Goal: Task Accomplishment & Management: Complete application form

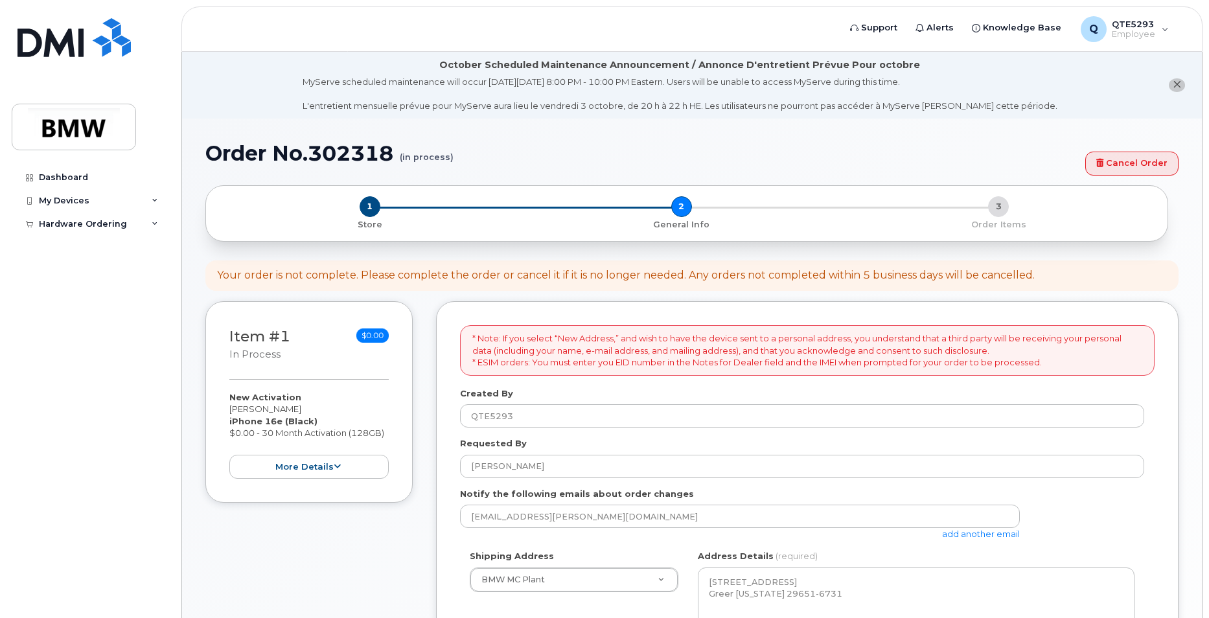
scroll to position [259, 0]
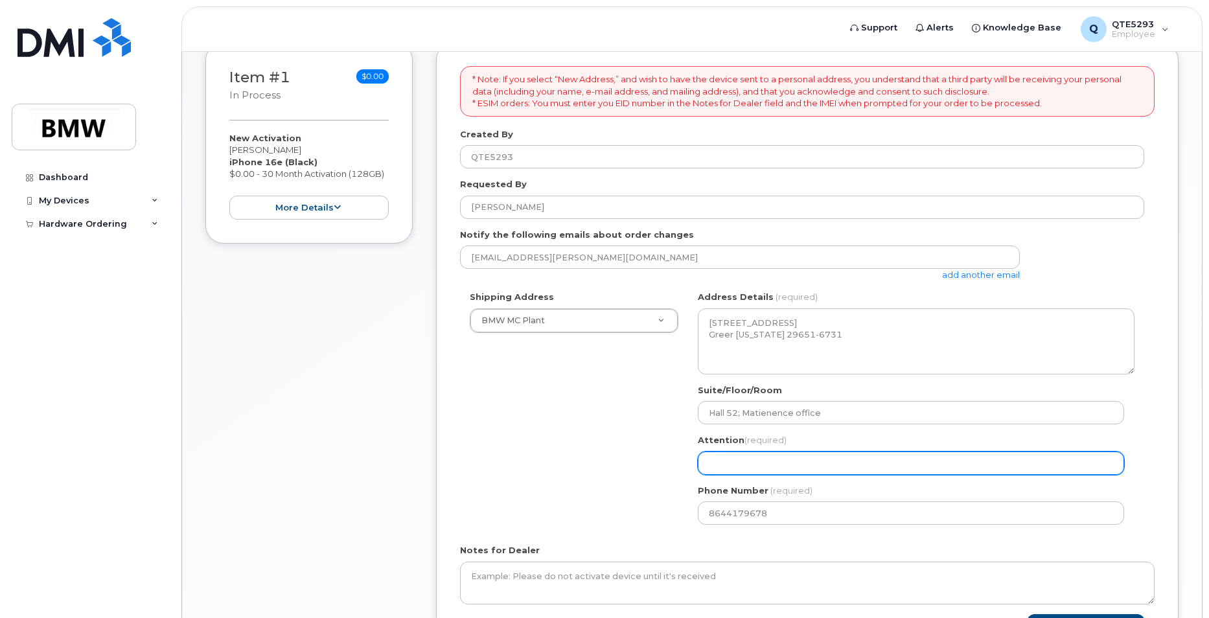
drag, startPoint x: 0, startPoint y: 0, endPoint x: 750, endPoint y: 461, distance: 879.9
click at [750, 461] on input "Attention (required)" at bounding box center [911, 463] width 426 height 23
select select
type input "J"
select select
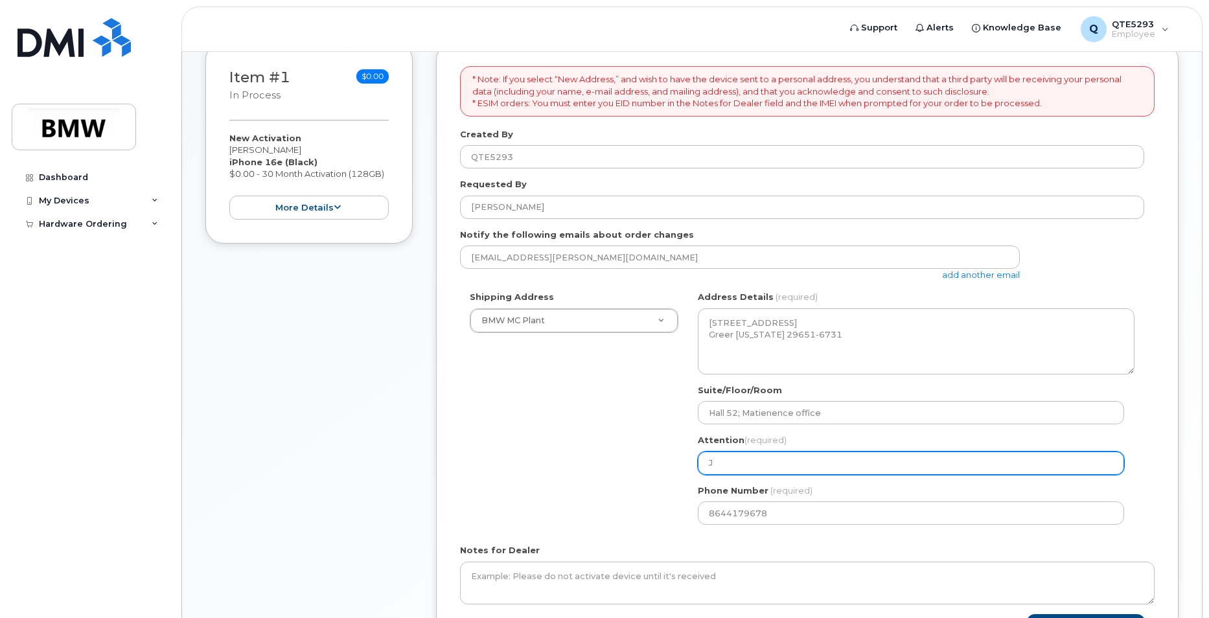
type input "Jo"
select select
type input "Joe"
select select
type input "Joe C"
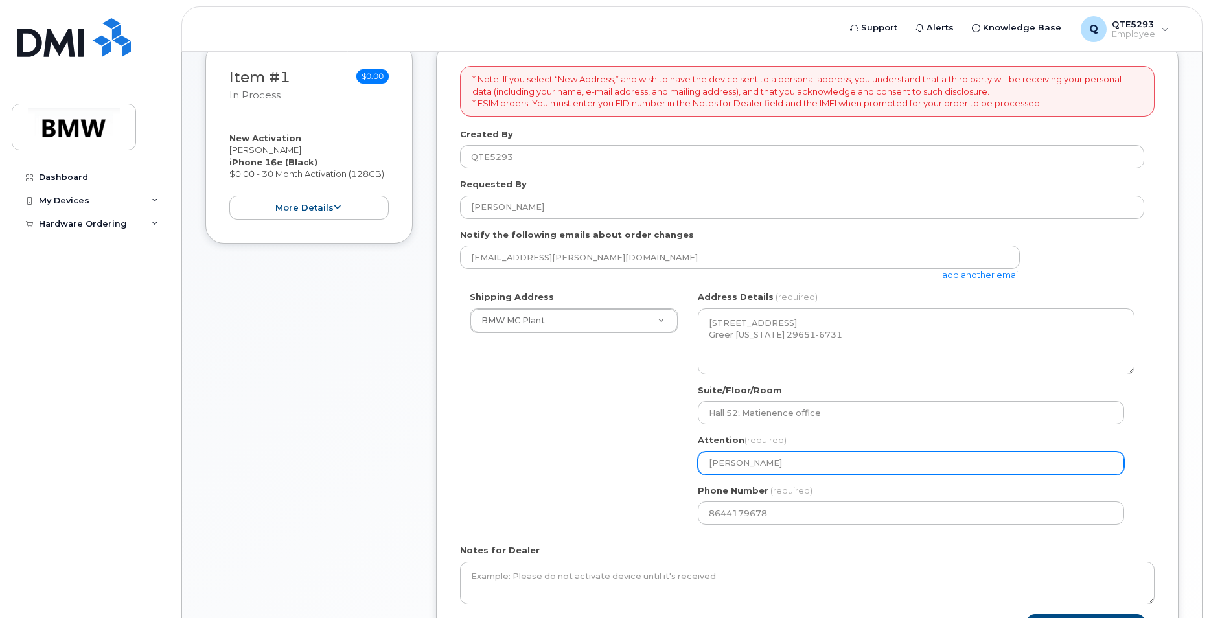
select select
type input "Joe Co"
select select
type input "Joe Col"
select select
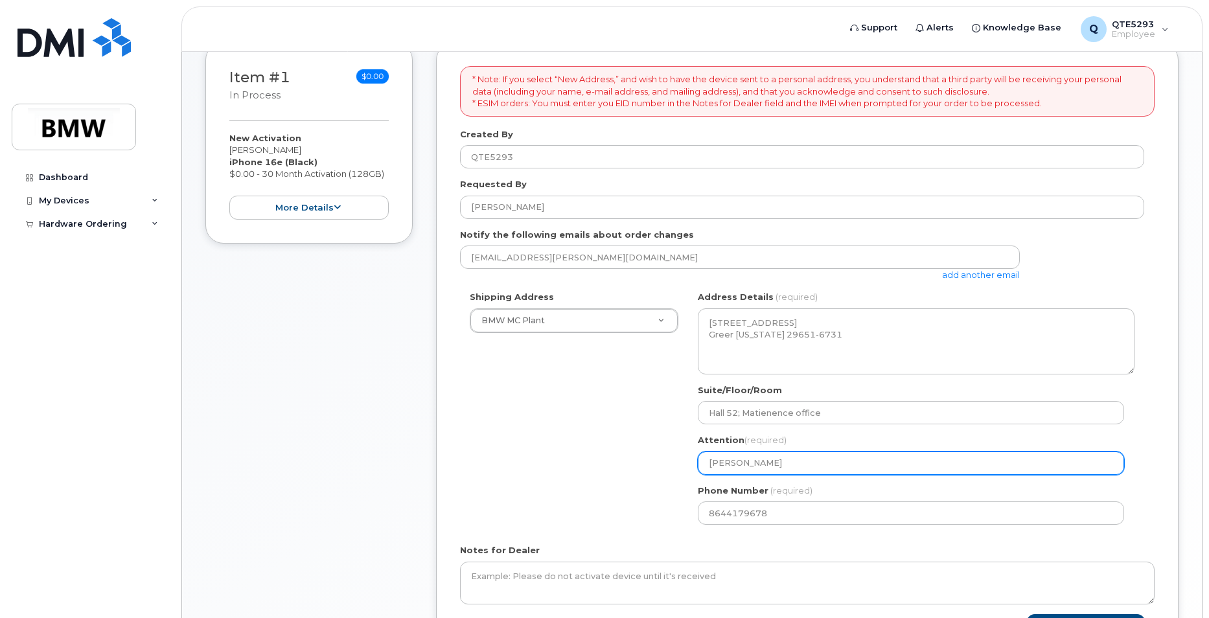
type input "Joe Coll"
select select
type input "Joe Colli"
select select
type input "Joe Collin"
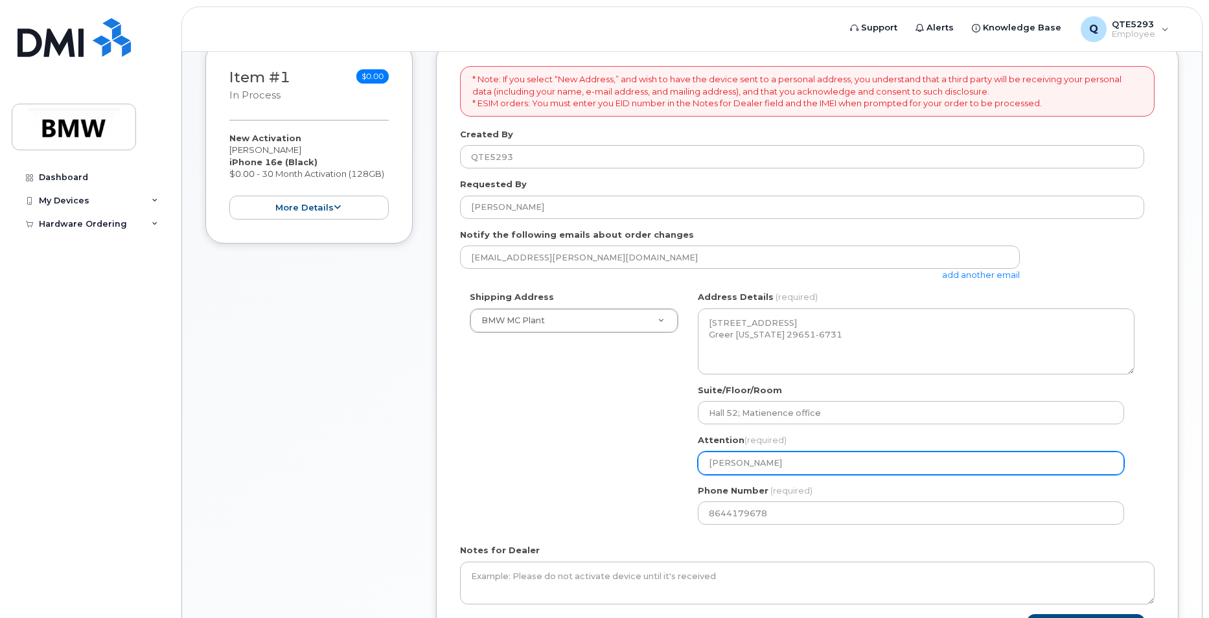
select select
type input "Joe Collins"
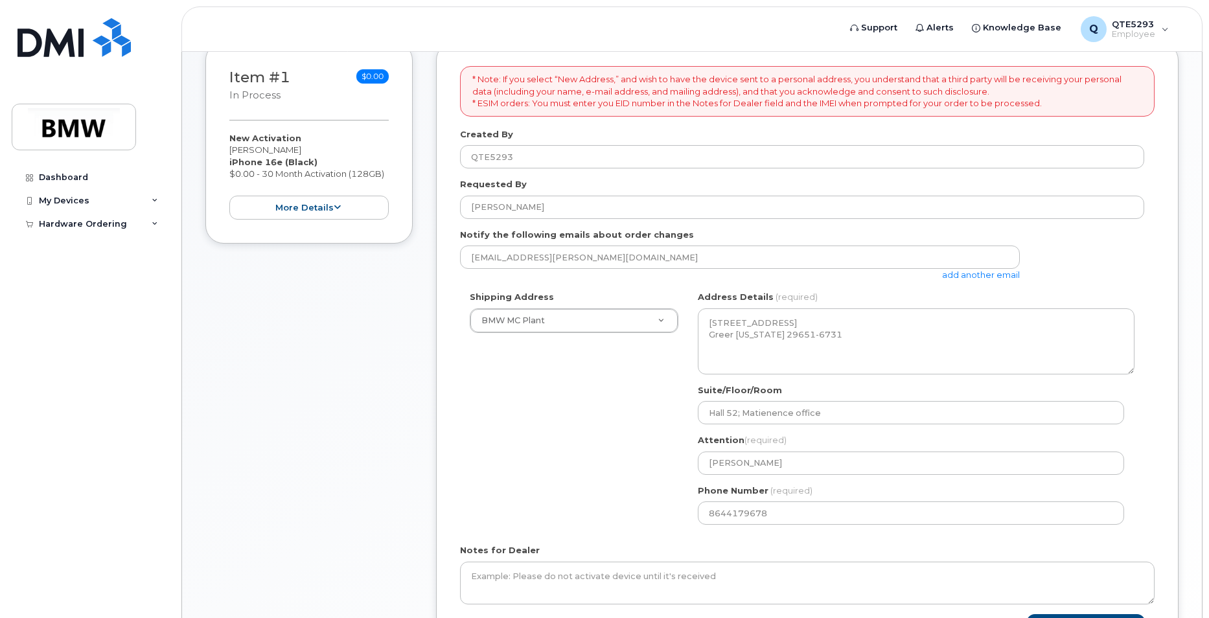
click at [640, 513] on div "Shipping Address BMW MC Plant New Address BMW MC Plant BMW North America Financ…" at bounding box center [802, 413] width 684 height 244
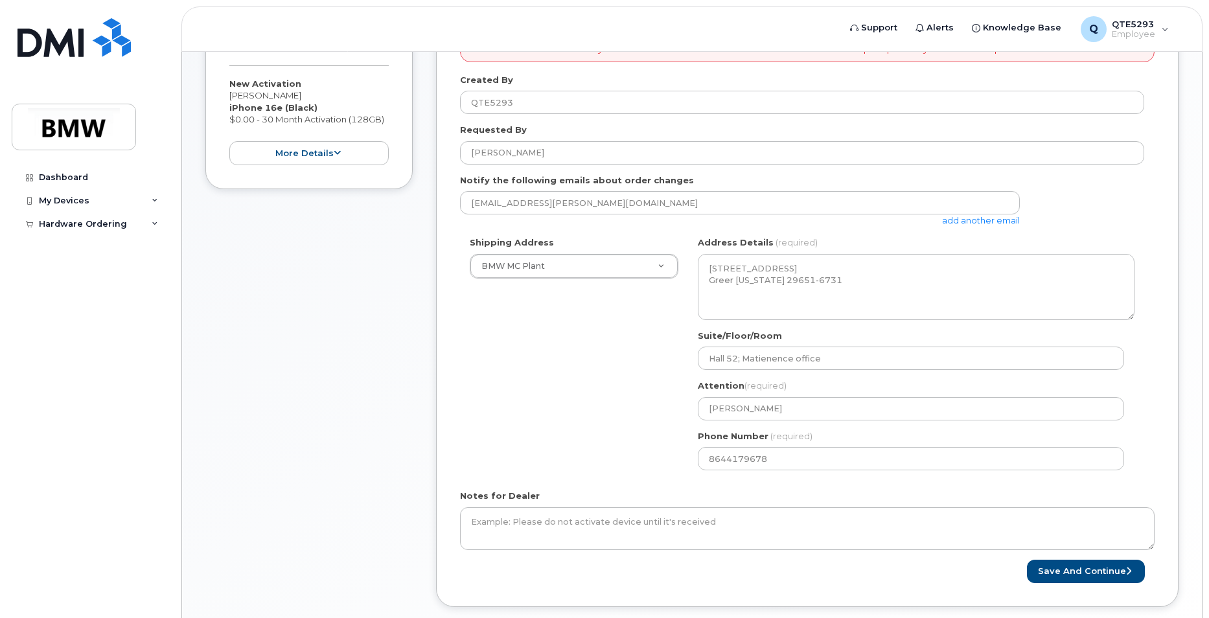
scroll to position [387, 0]
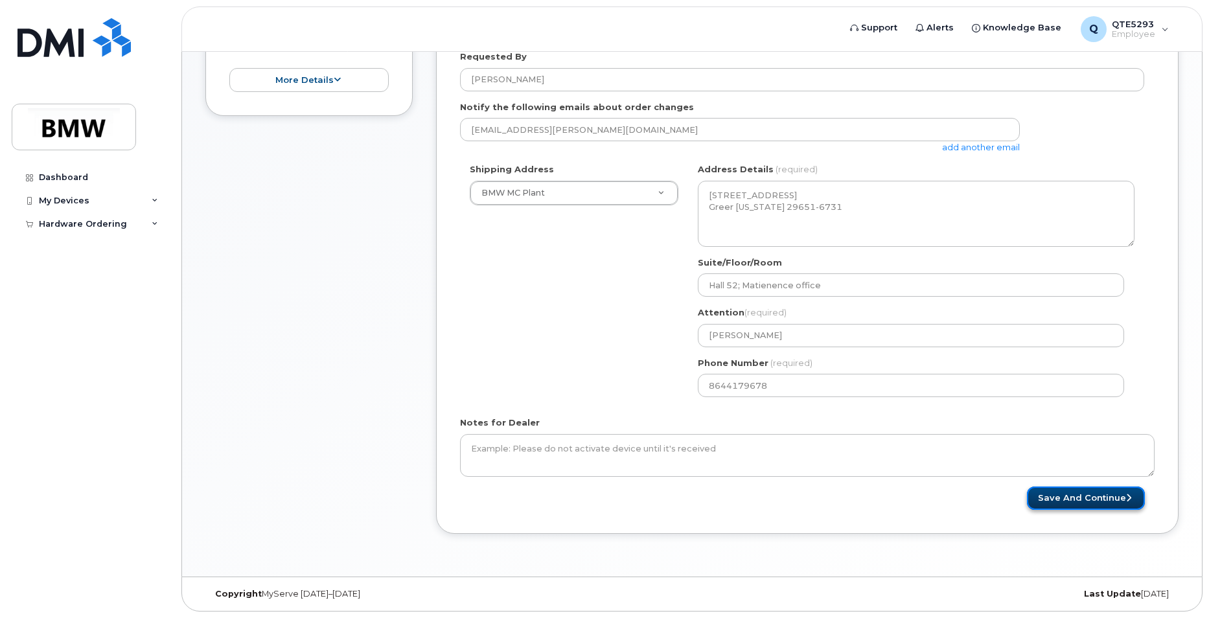
click at [1079, 500] on button "Save and Continue" at bounding box center [1086, 499] width 118 height 24
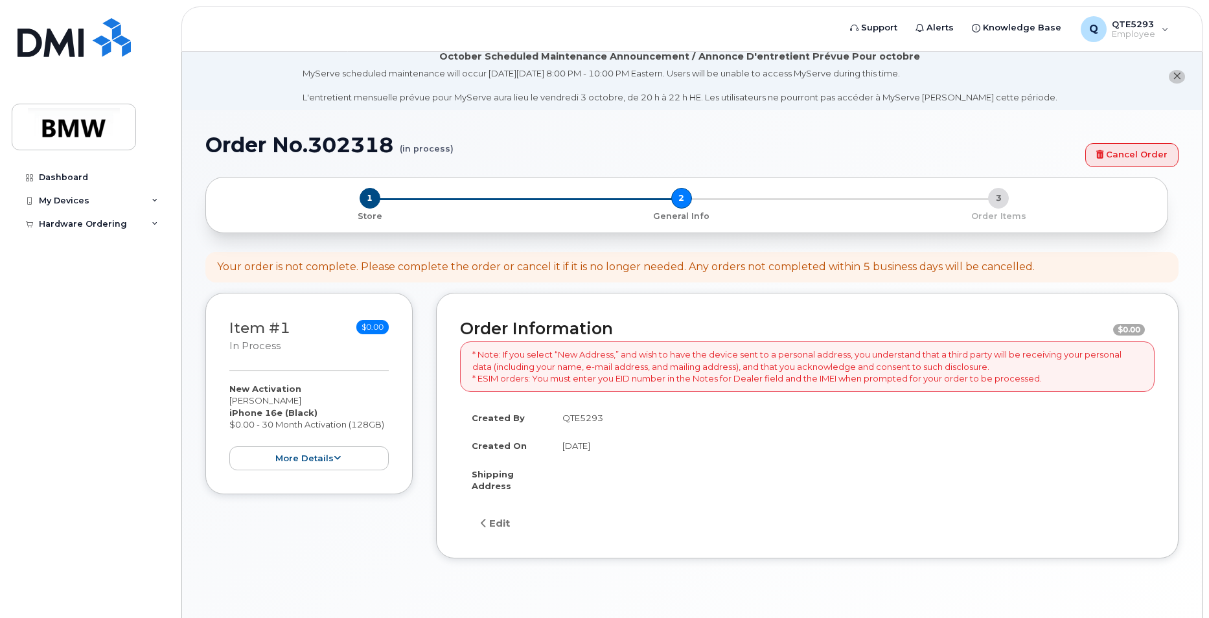
scroll to position [73, 0]
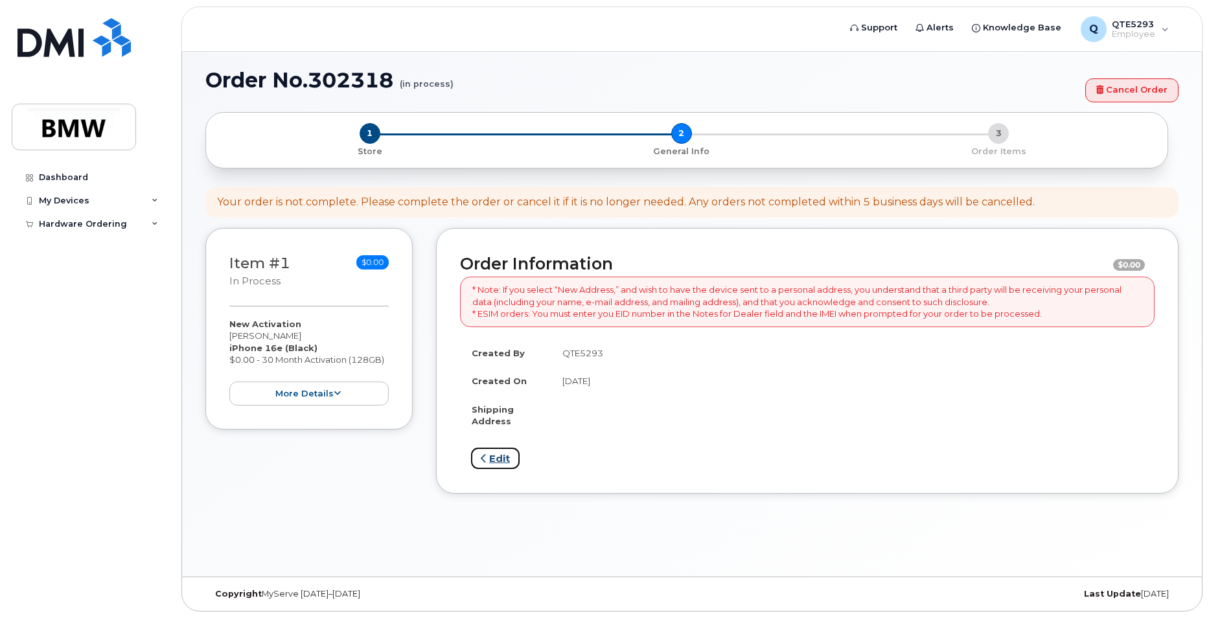
click at [497, 450] on link "Edit" at bounding box center [495, 458] width 50 height 23
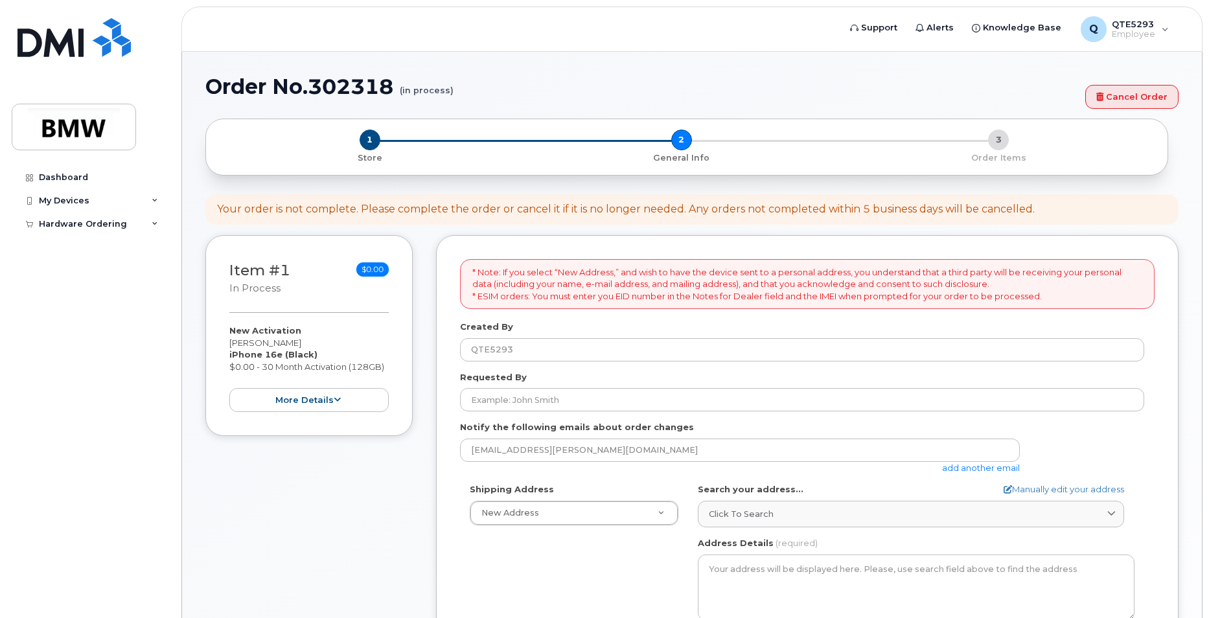
select select
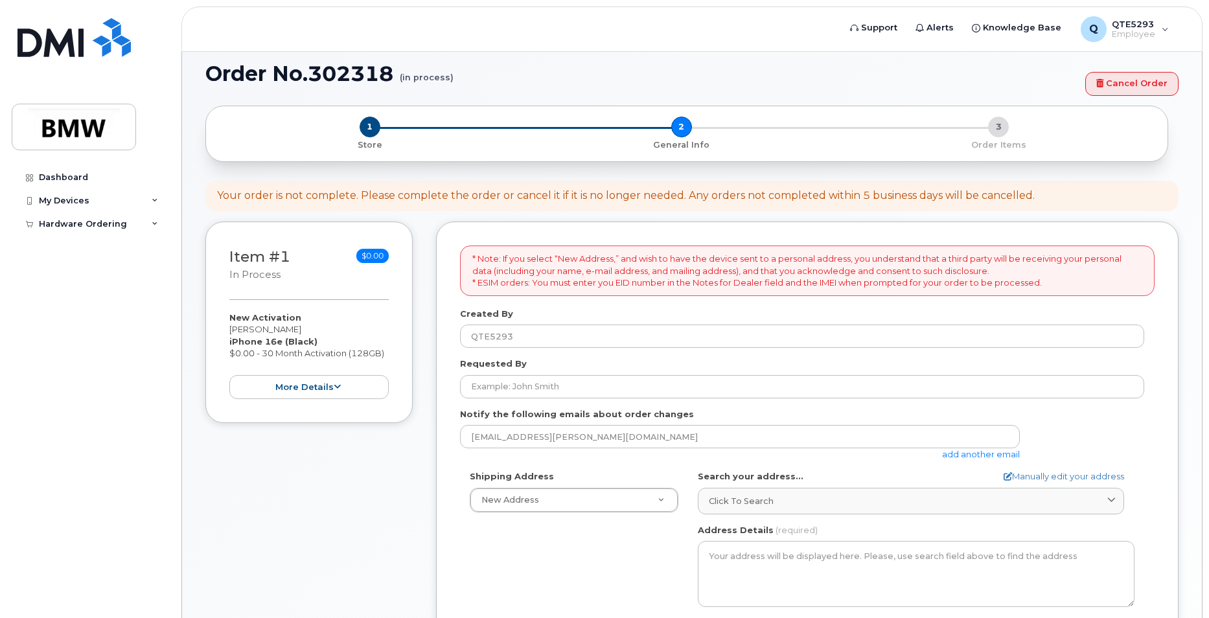
scroll to position [65, 0]
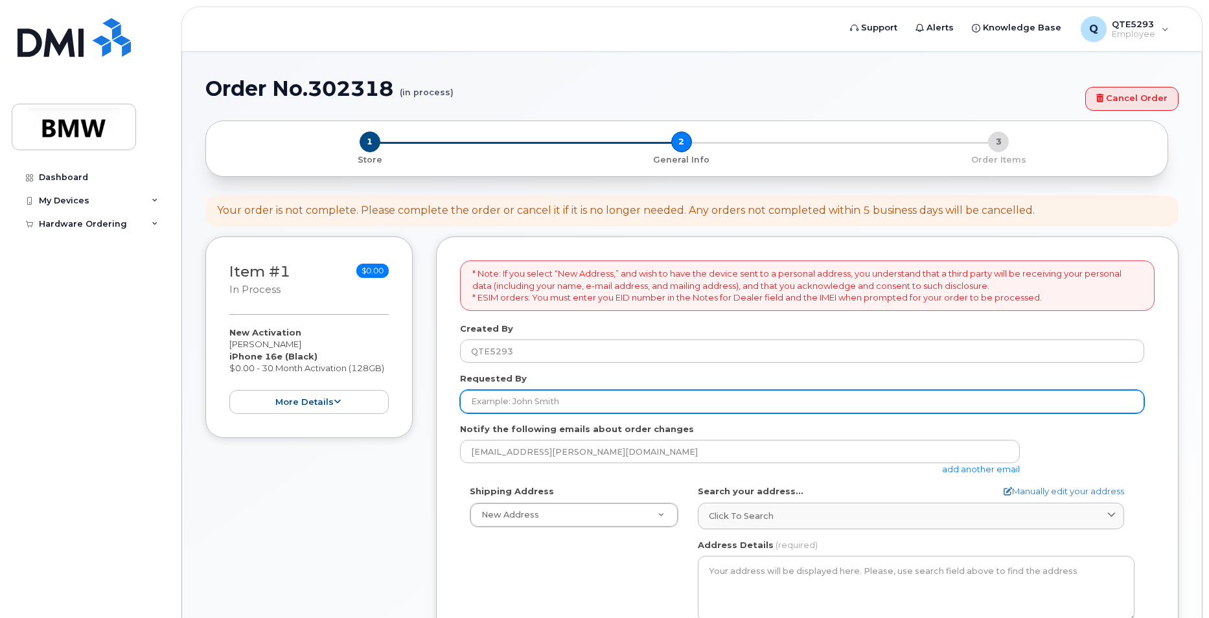
click at [547, 399] on input "Requested By" at bounding box center [802, 401] width 684 height 23
type input "[PERSON_NAME]"
type input "Matienence Ofiice Hall 52"
select select
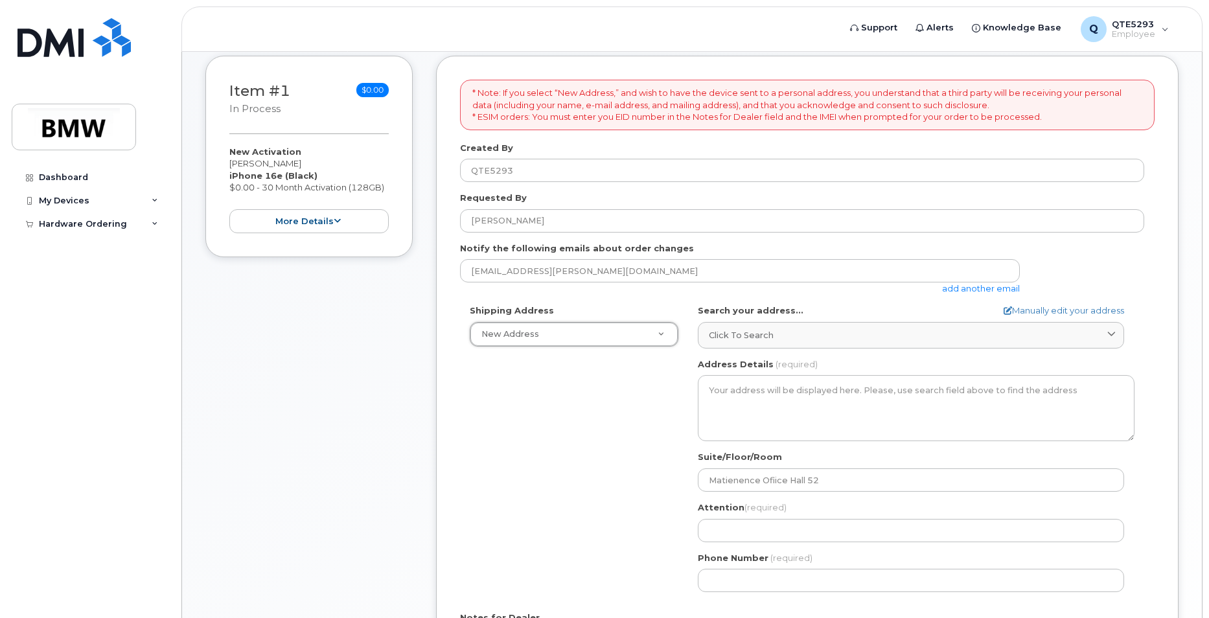
scroll to position [259, 0]
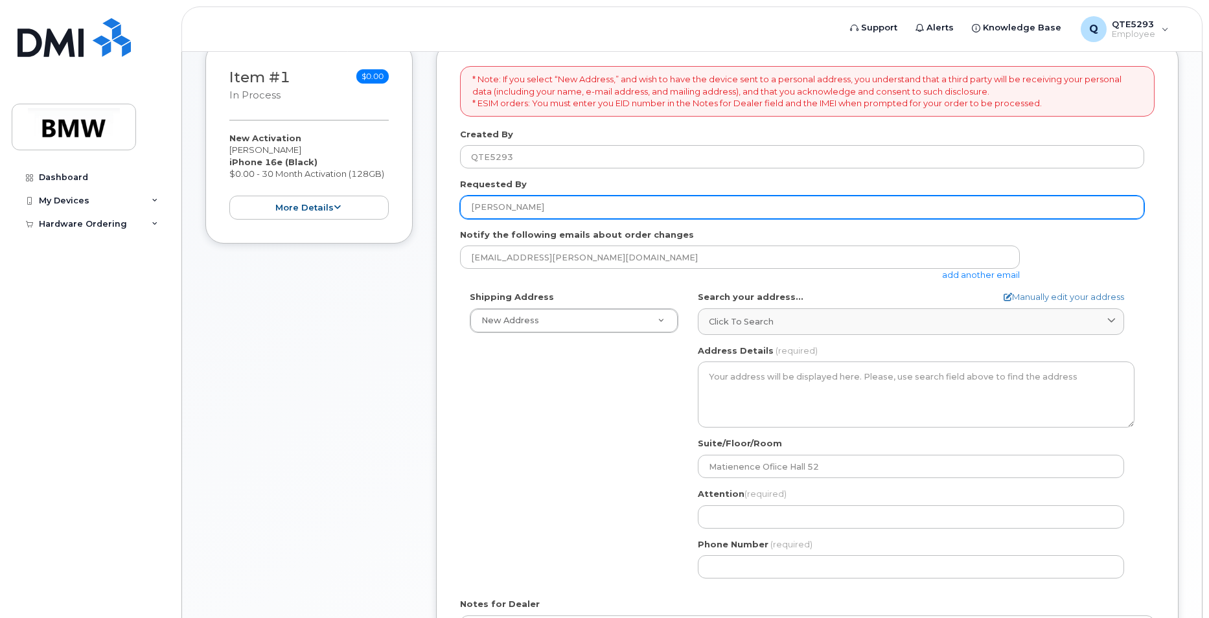
click at [590, 197] on input "[PERSON_NAME]" at bounding box center [802, 207] width 684 height 23
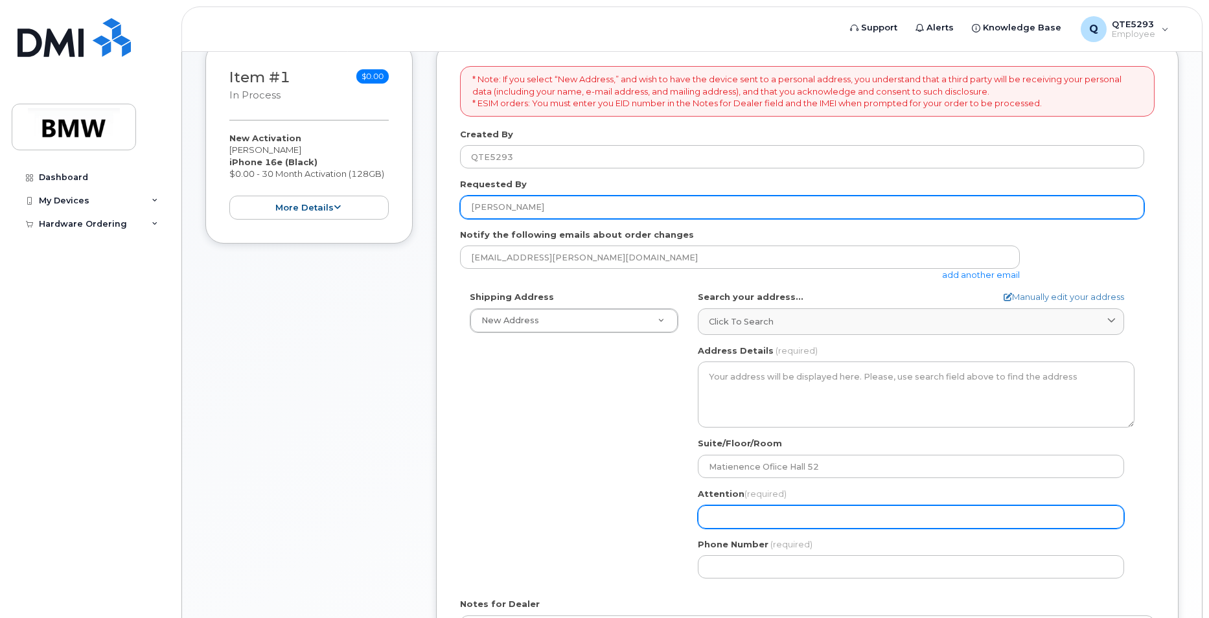
type input "[PERSON_NAME]"
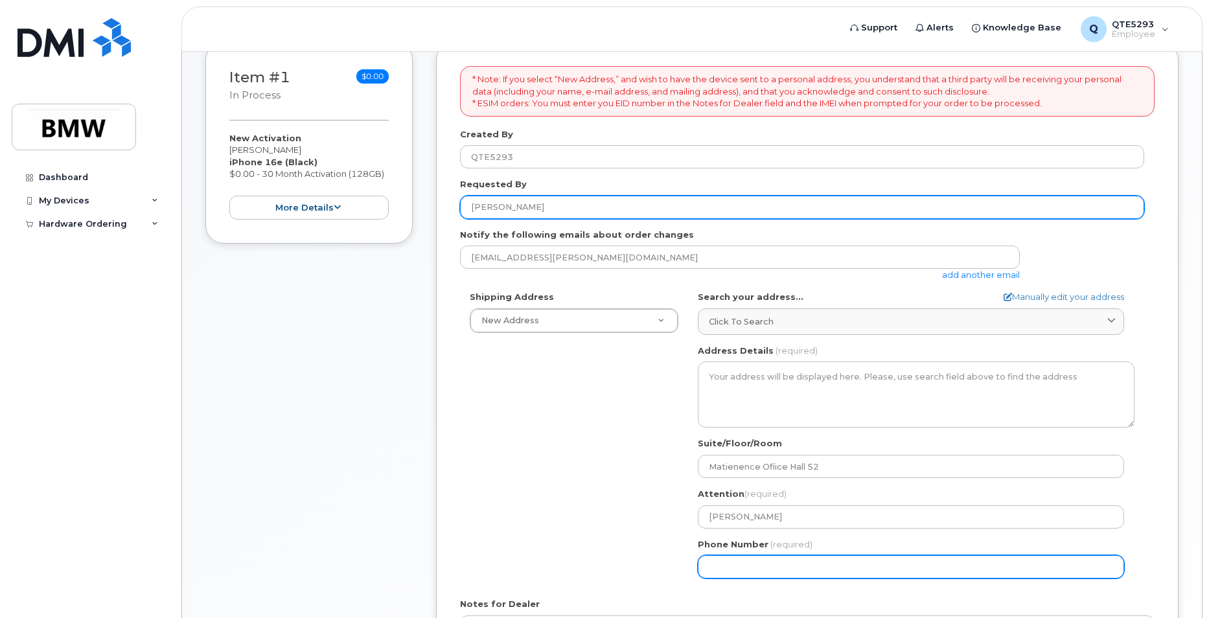
type input "8644179678"
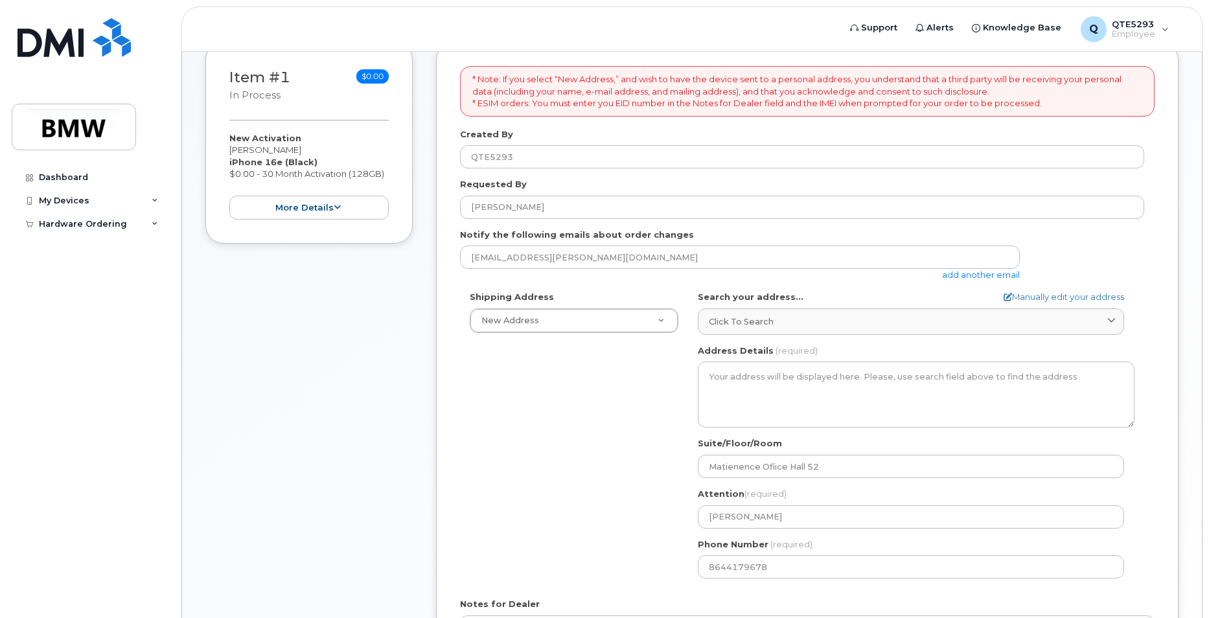
click at [595, 431] on div "Shipping Address New Address New Address BMW MC Plant BMW North America Financi…" at bounding box center [802, 439] width 684 height 297
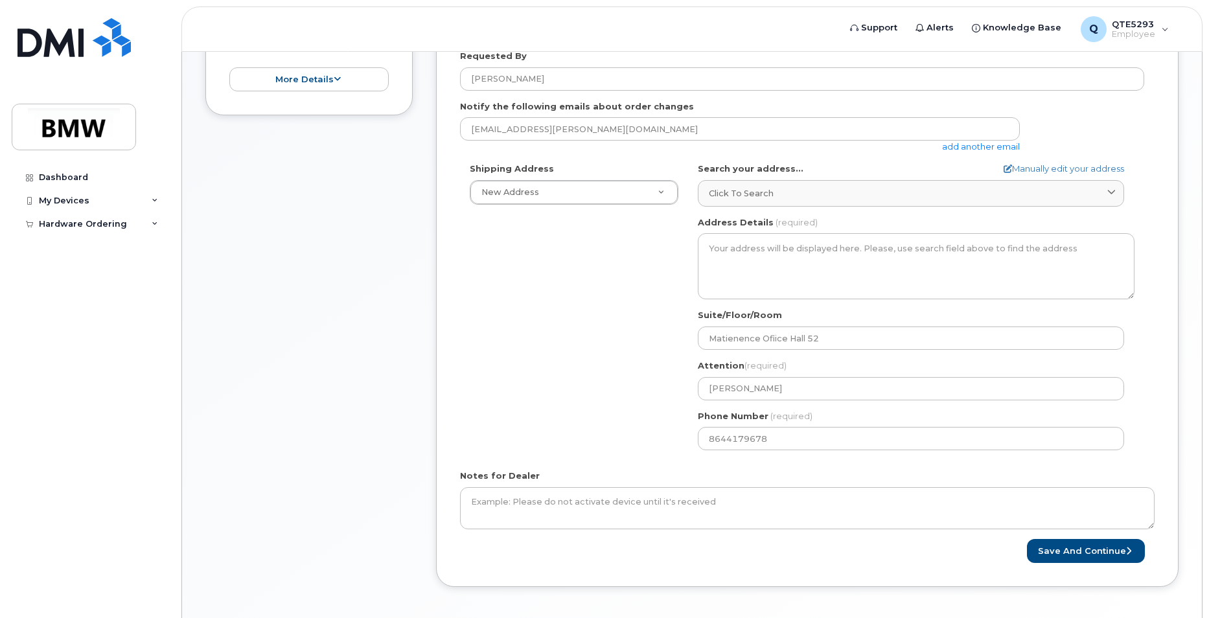
scroll to position [389, 0]
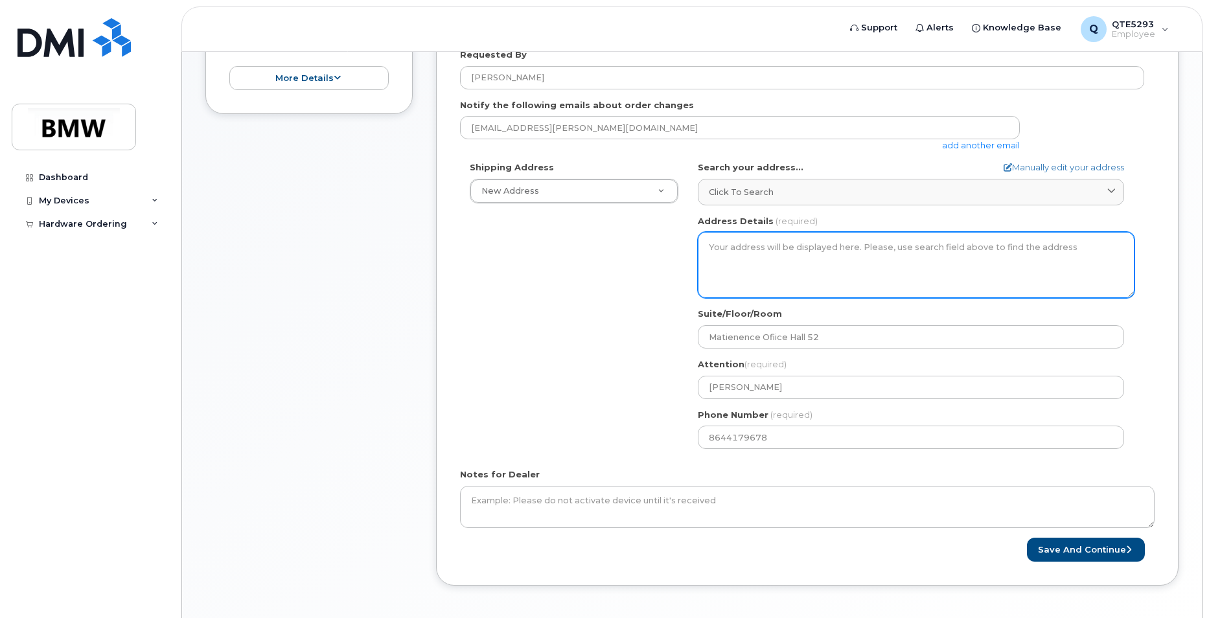
click at [855, 256] on textarea "Address Details" at bounding box center [916, 265] width 437 height 66
click at [856, 264] on textarea "Address Details" at bounding box center [916, 265] width 437 height 66
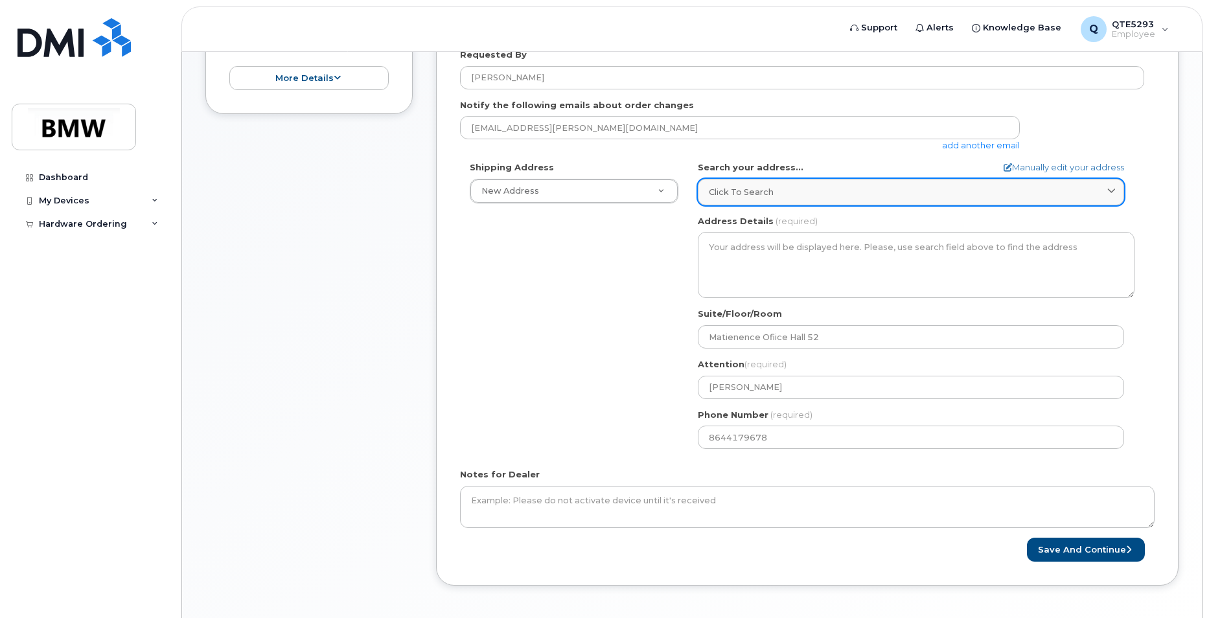
click at [789, 186] on div "Click to search" at bounding box center [911, 192] width 404 height 12
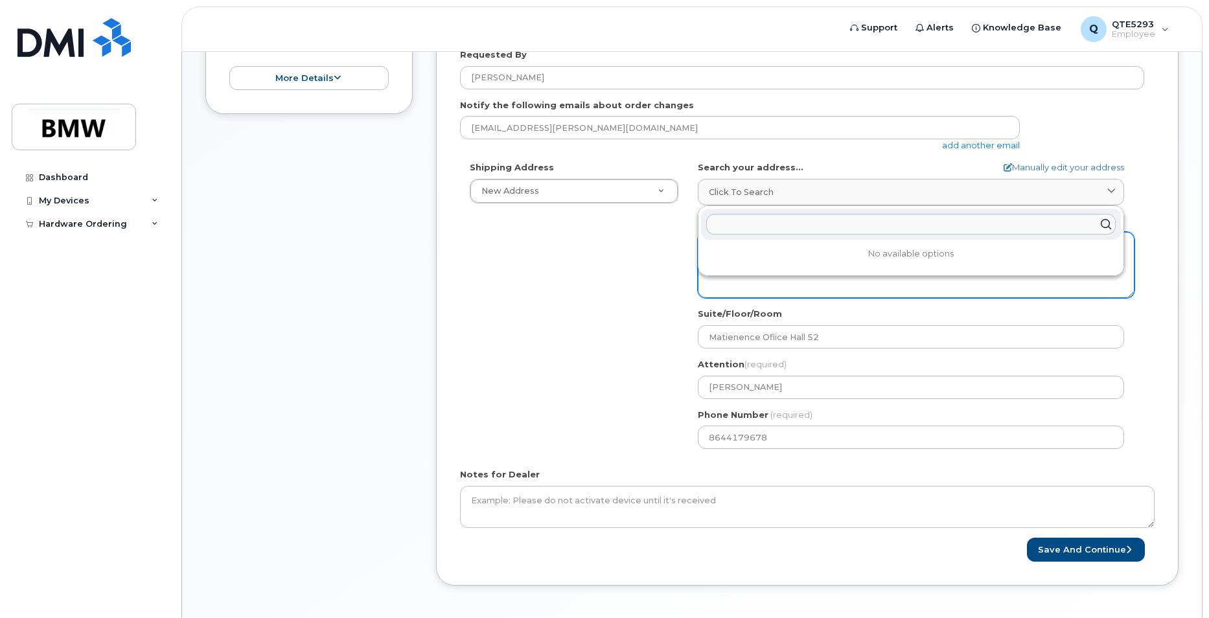
click at [751, 294] on textarea "Address Details" at bounding box center [916, 265] width 437 height 66
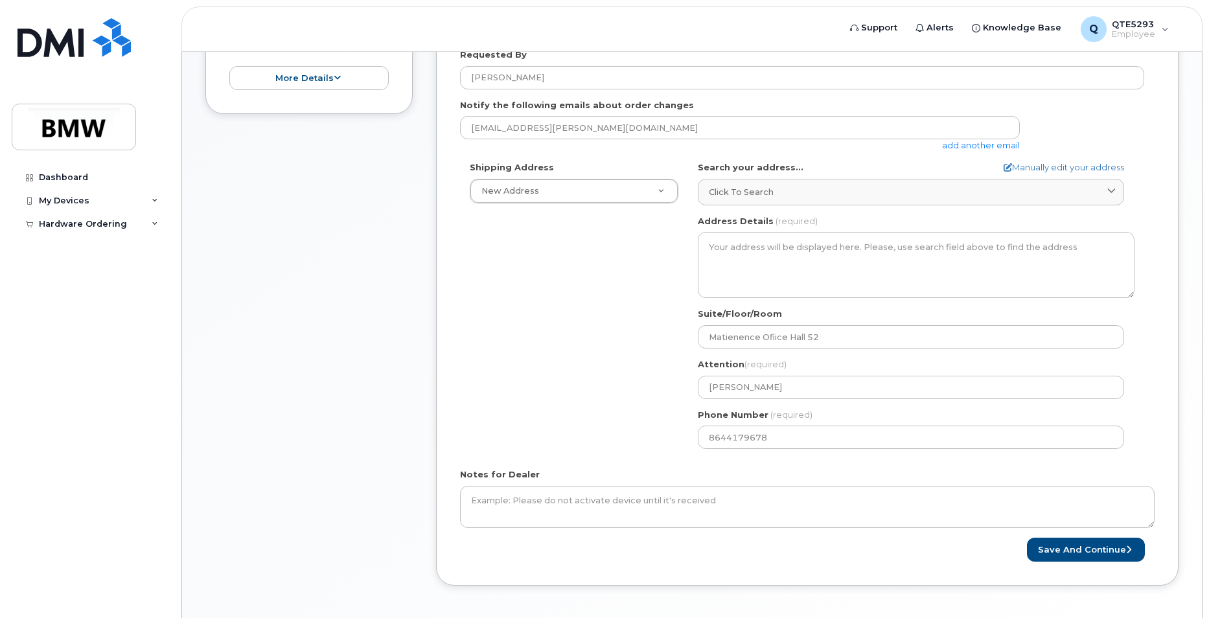
drag, startPoint x: 435, startPoint y: 273, endPoint x: 469, endPoint y: 273, distance: 34.3
click at [444, 273] on div "Item #1 in process $0.00 New Activation Caleb Clement iPhone 16e (Black) $0.00 …" at bounding box center [691, 259] width 973 height 693
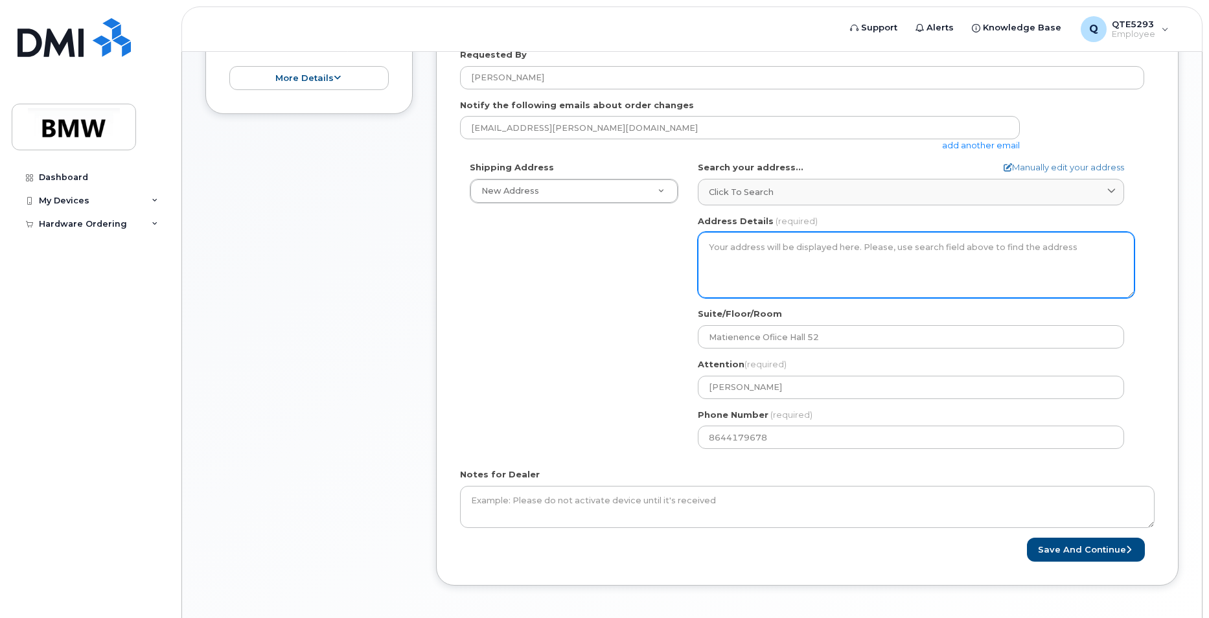
click at [839, 271] on textarea "Address Details" at bounding box center [916, 265] width 437 height 66
click at [840, 271] on textarea "Address Details" at bounding box center [916, 265] width 437 height 66
click at [859, 260] on textarea "Address Details" at bounding box center [916, 265] width 437 height 66
click at [867, 249] on textarea "Address Details" at bounding box center [916, 265] width 437 height 66
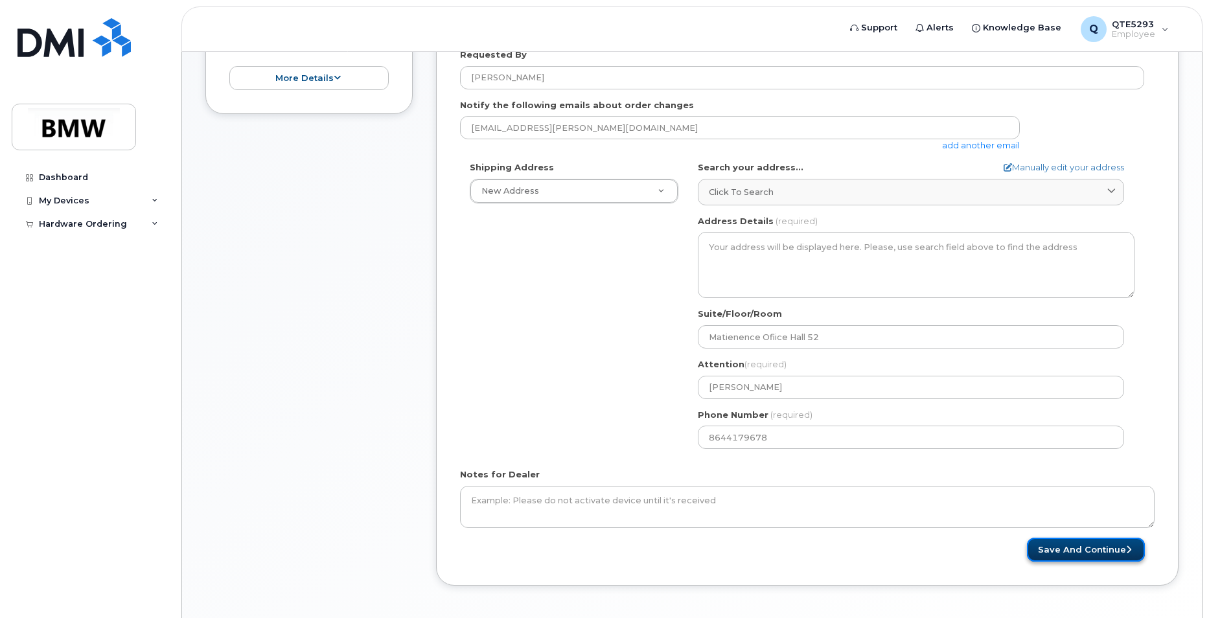
click at [1116, 555] on button "Save and Continue" at bounding box center [1086, 550] width 118 height 24
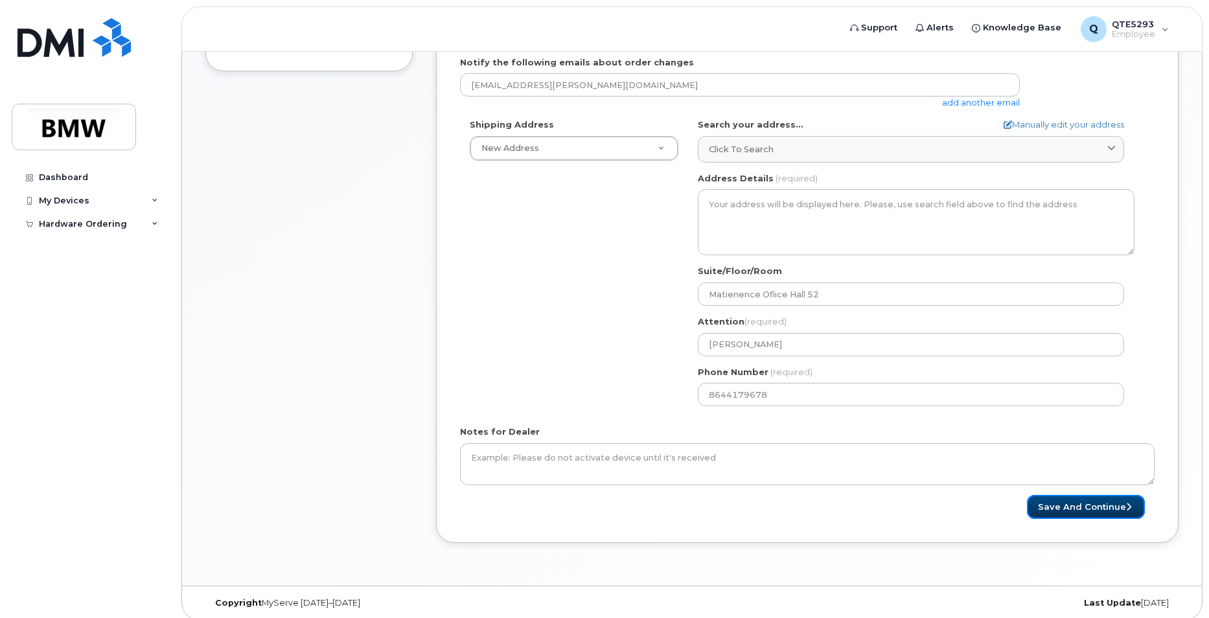
scroll to position [441, 0]
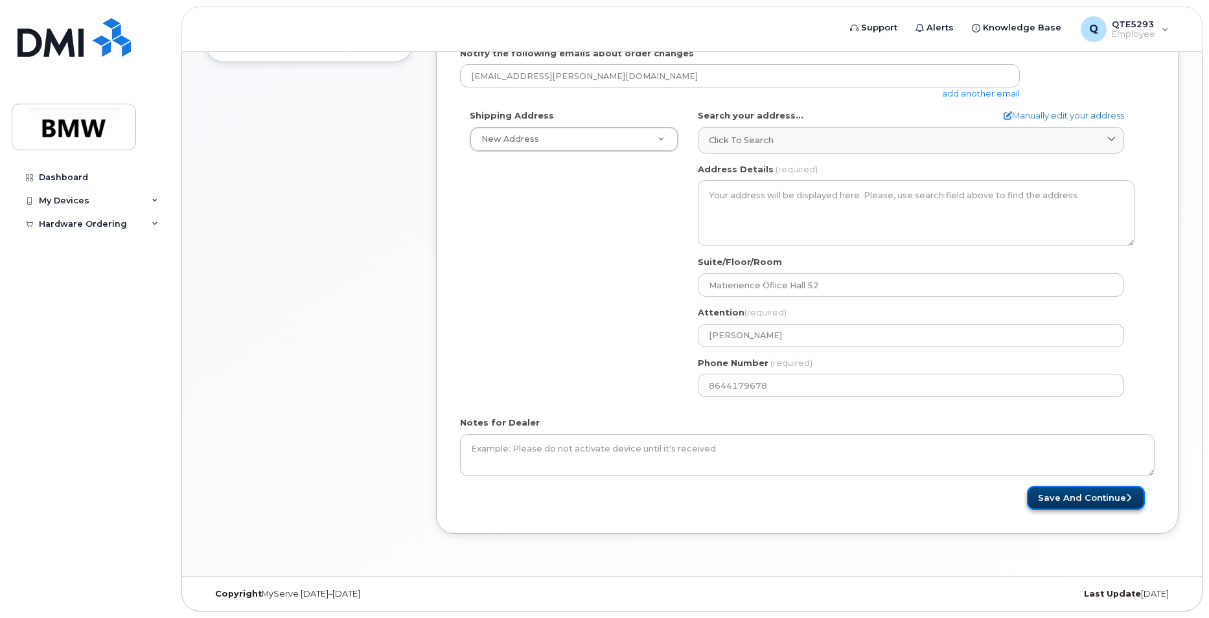
click at [1060, 496] on button "Save and Continue" at bounding box center [1086, 498] width 118 height 24
click at [1061, 496] on button "Save and Continue" at bounding box center [1086, 498] width 118 height 24
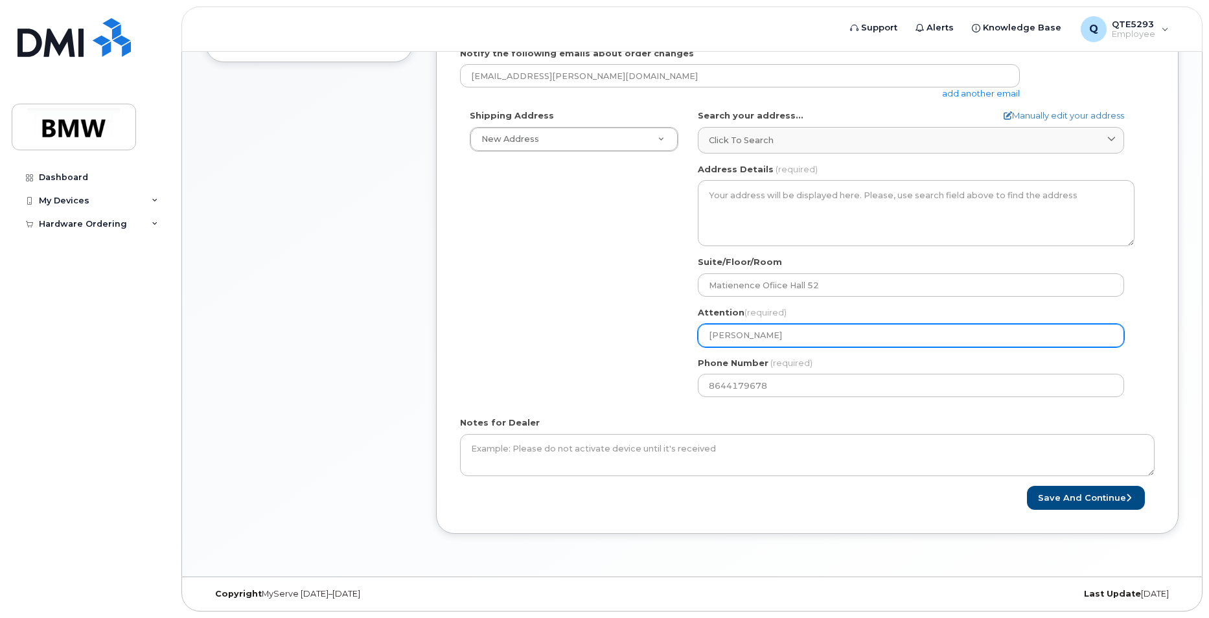
click at [808, 327] on input "Joe Collins" at bounding box center [911, 335] width 426 height 23
select select
type input "Joe Collin"
select select
type input "Joe Collins"
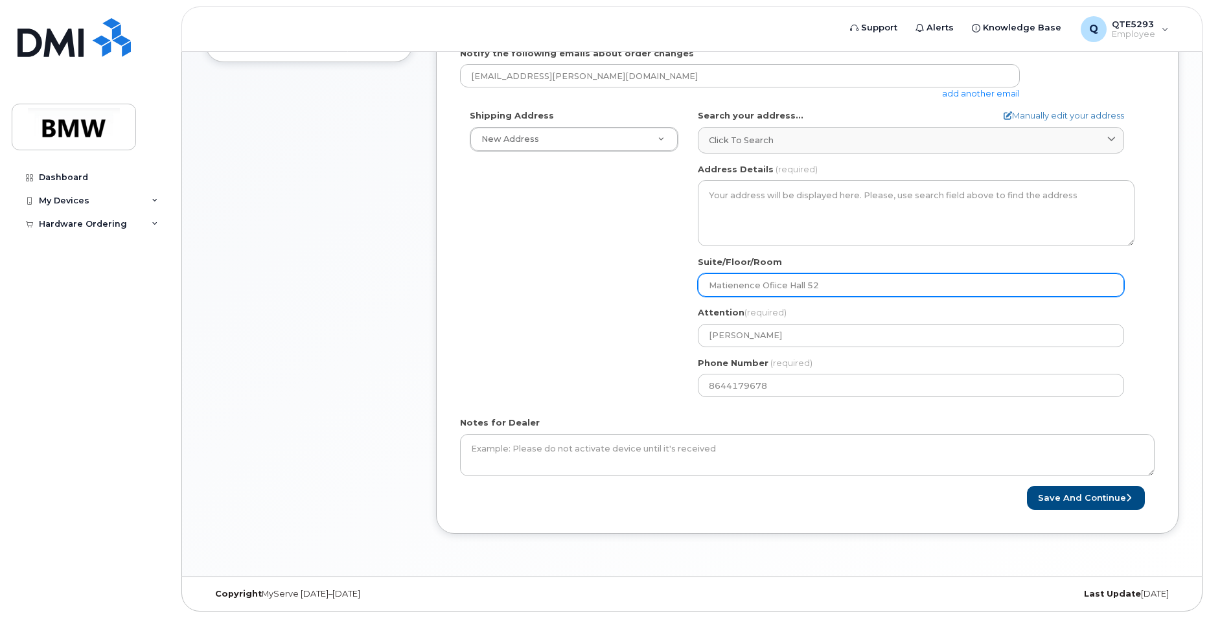
click at [831, 286] on input "Matienence Ofiice Hall 52" at bounding box center [911, 284] width 426 height 23
select select
type input "Matienence Ofiice Hall 5"
select select
type input "Matienence Ofiice Hall 52"
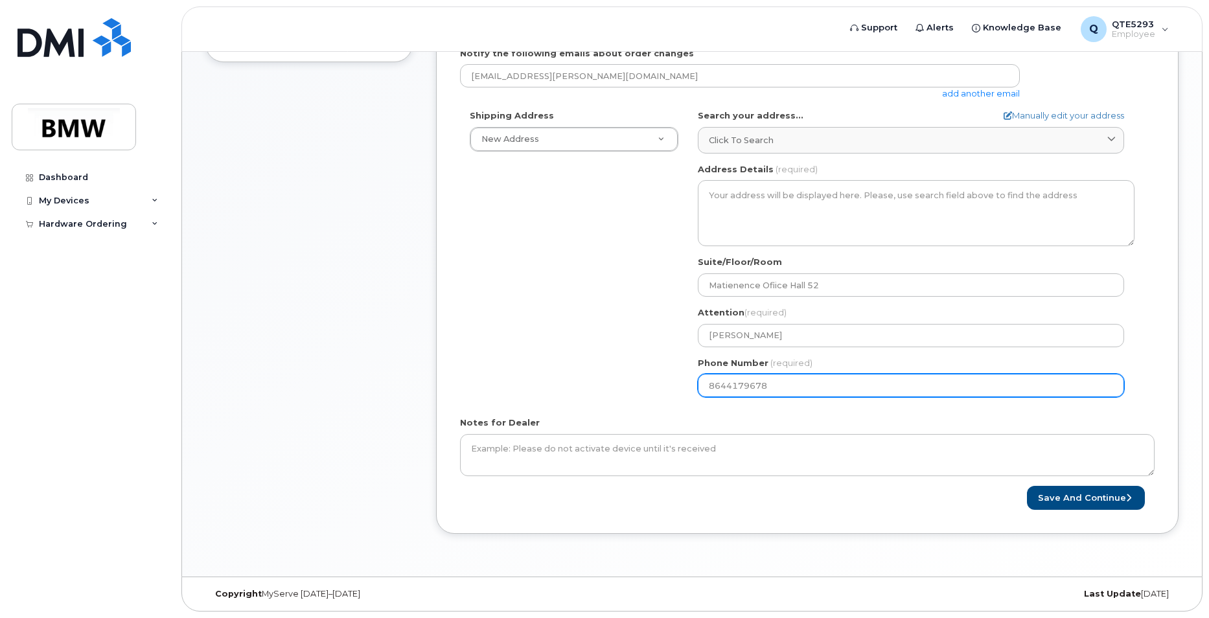
click at [840, 389] on input "8644179678" at bounding box center [911, 385] width 426 height 23
select select
type input "864417967"
select select
type input "8644179678"
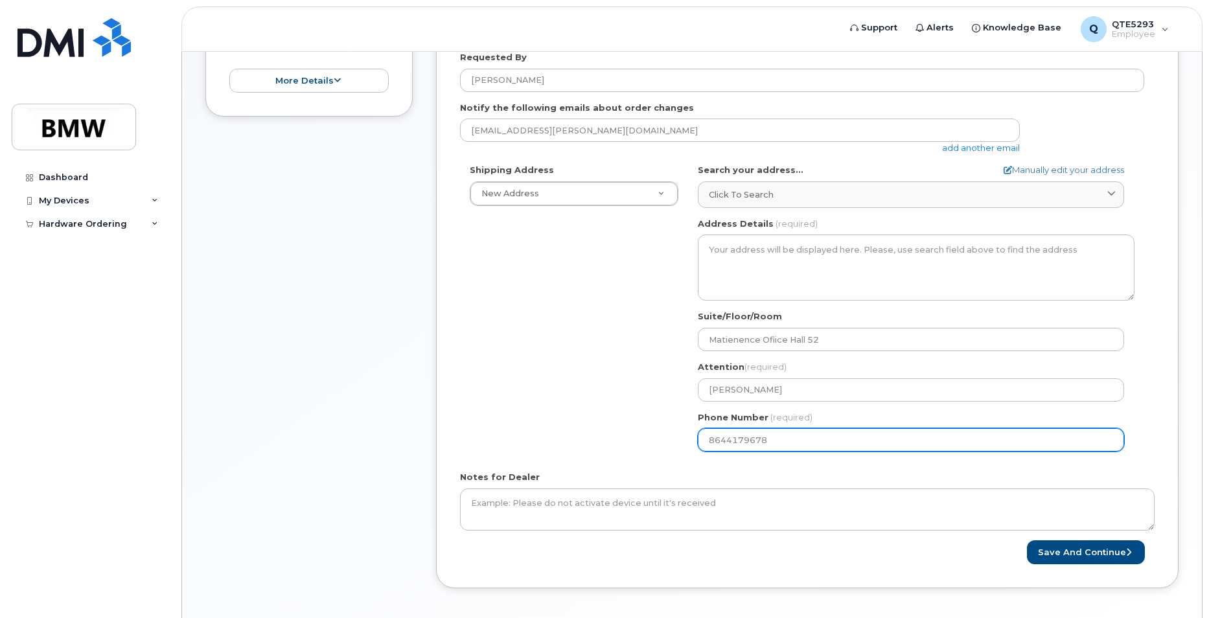
scroll to position [311, 0]
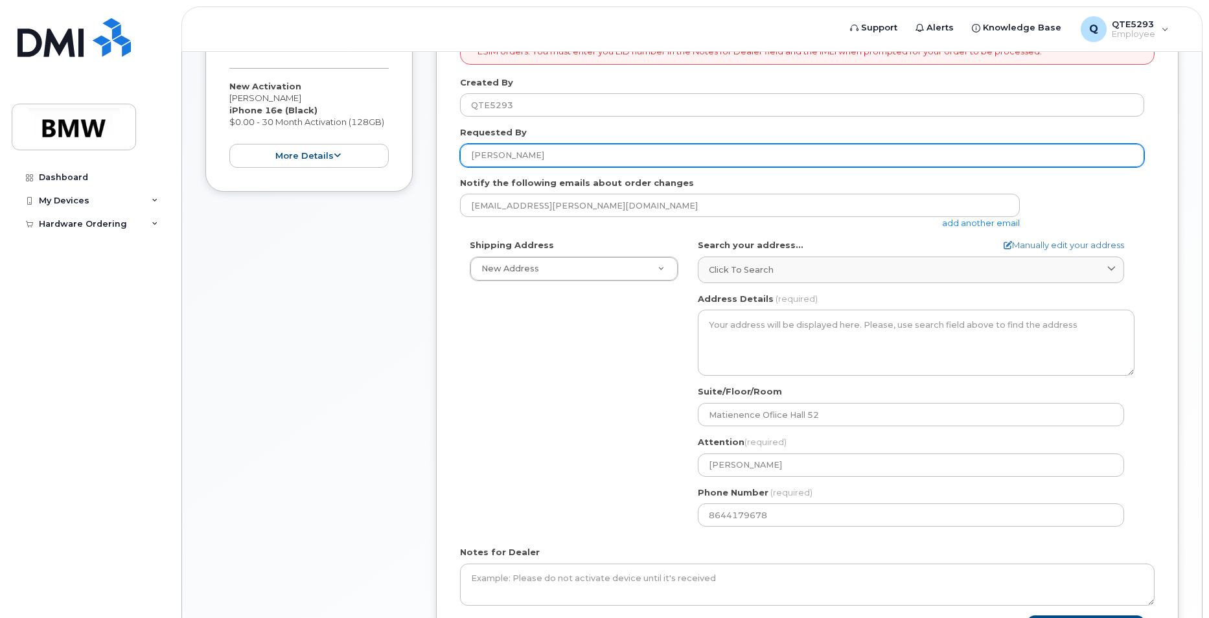
click at [649, 161] on input "[PERSON_NAME]" at bounding box center [802, 155] width 684 height 23
type input "[PERSON_NAME]"
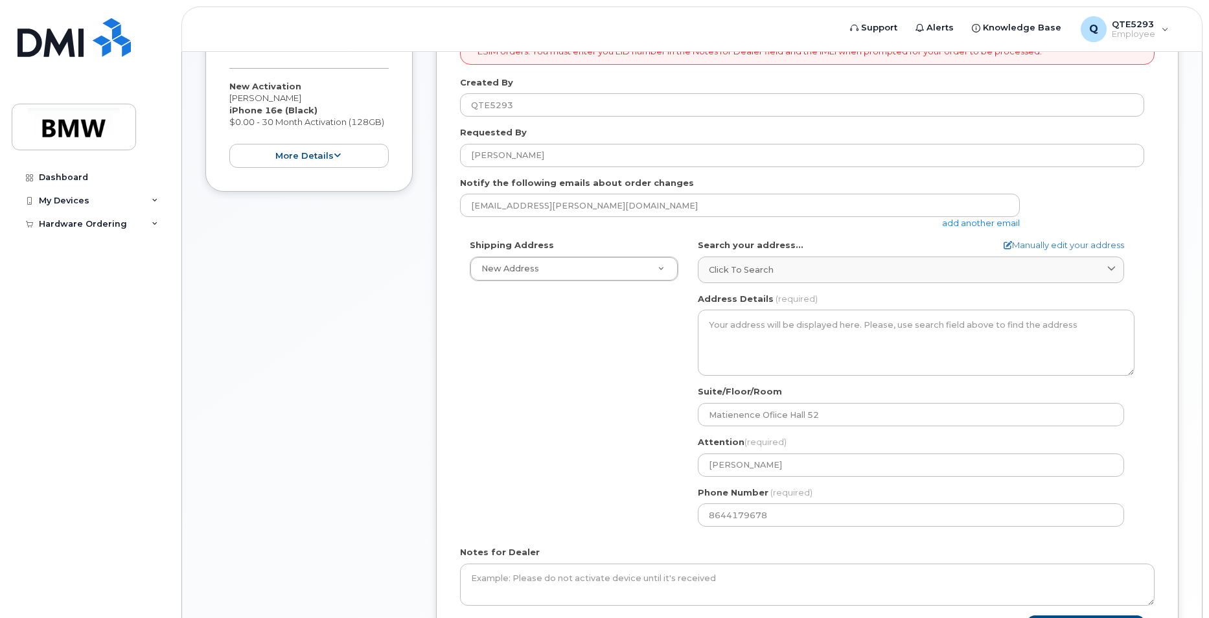
click at [583, 408] on div "Shipping Address New Address New Address BMW MC Plant BMW North America Financi…" at bounding box center [802, 387] width 684 height 297
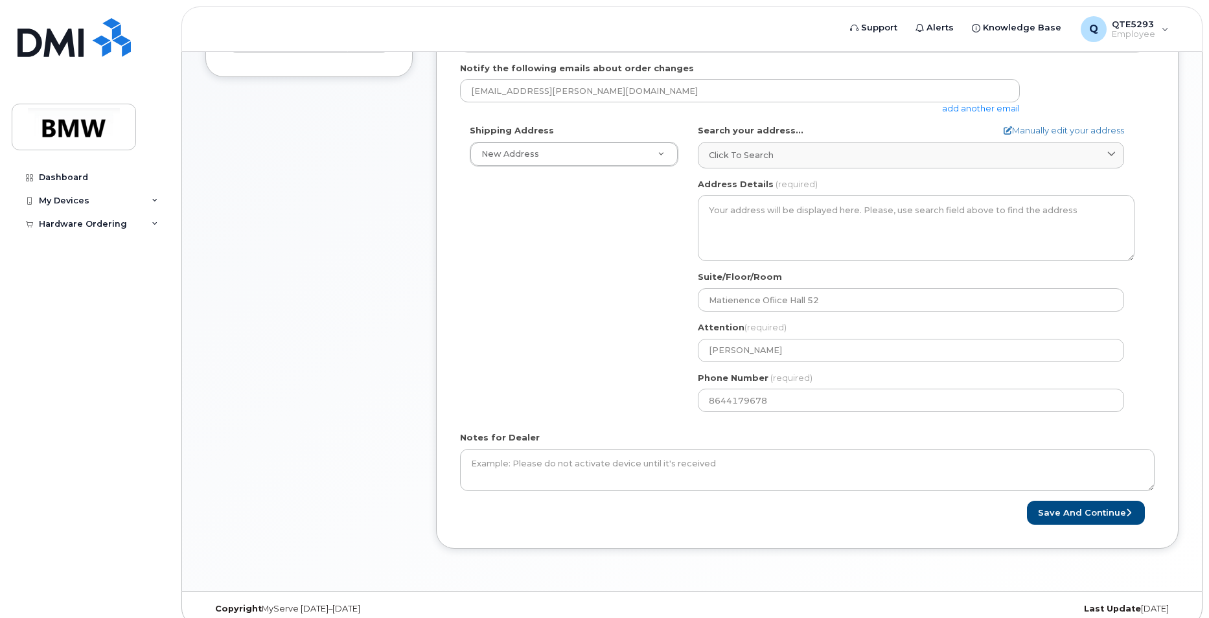
scroll to position [441, 0]
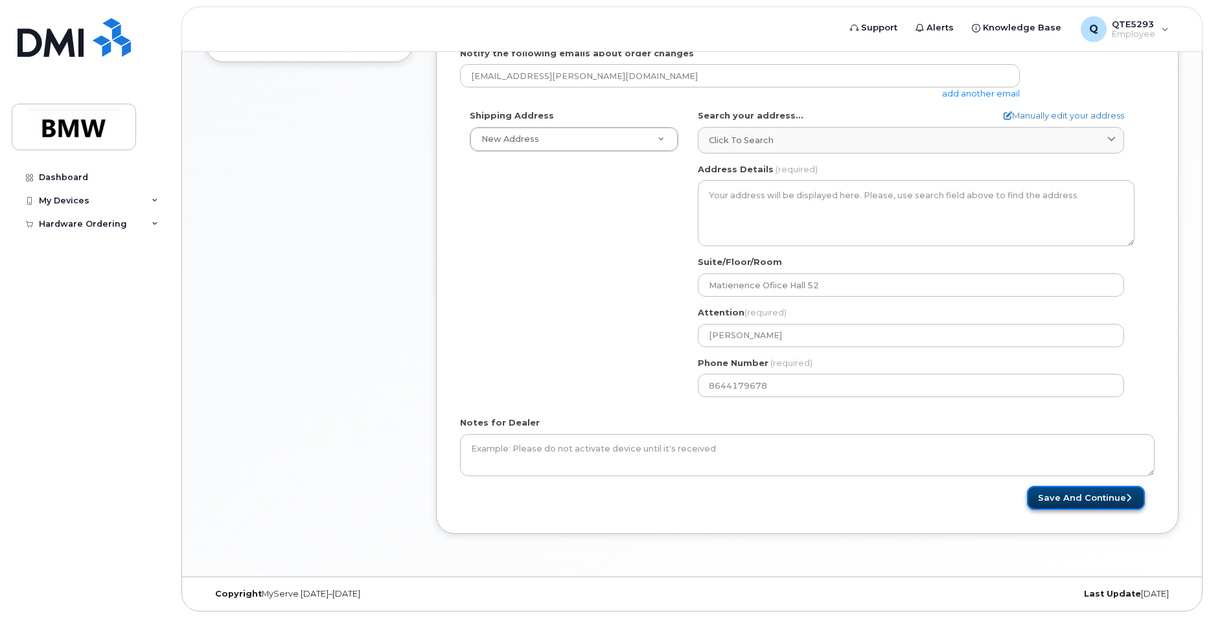
click at [1066, 496] on button "Save and Continue" at bounding box center [1086, 498] width 118 height 24
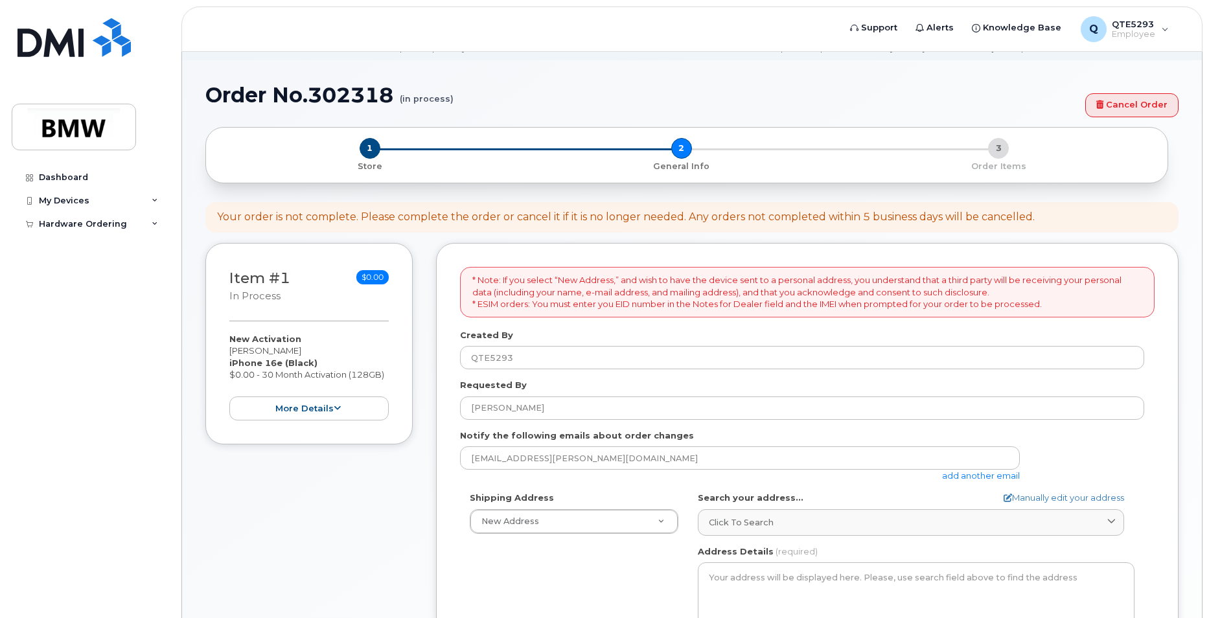
scroll to position [0, 0]
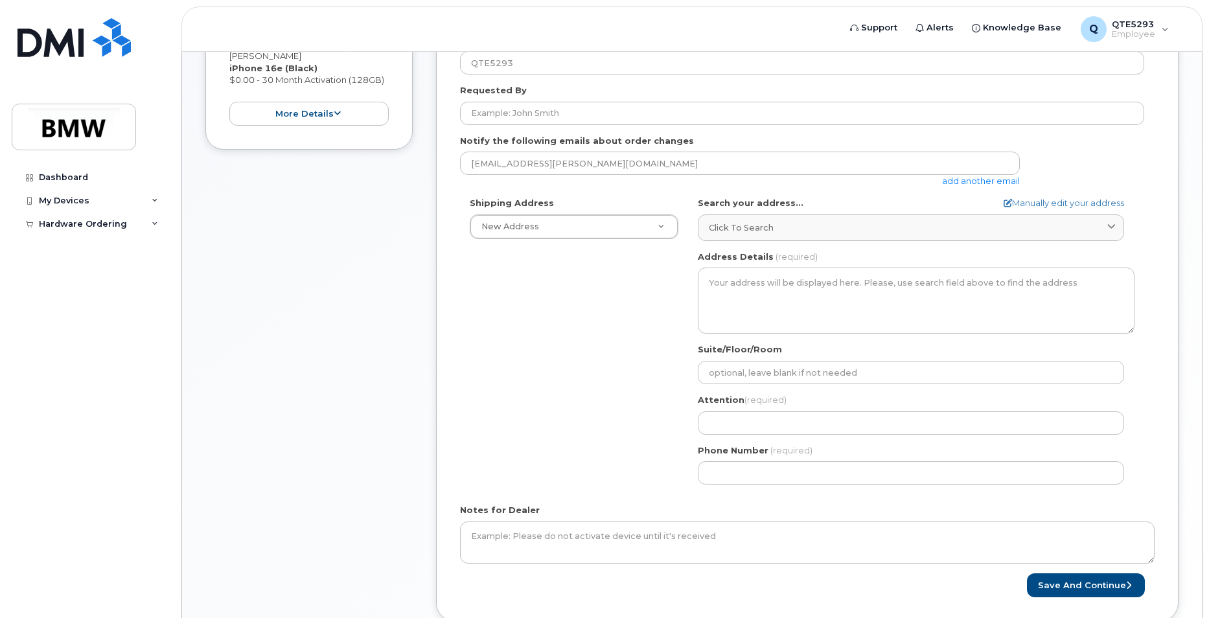
scroll to position [389, 0]
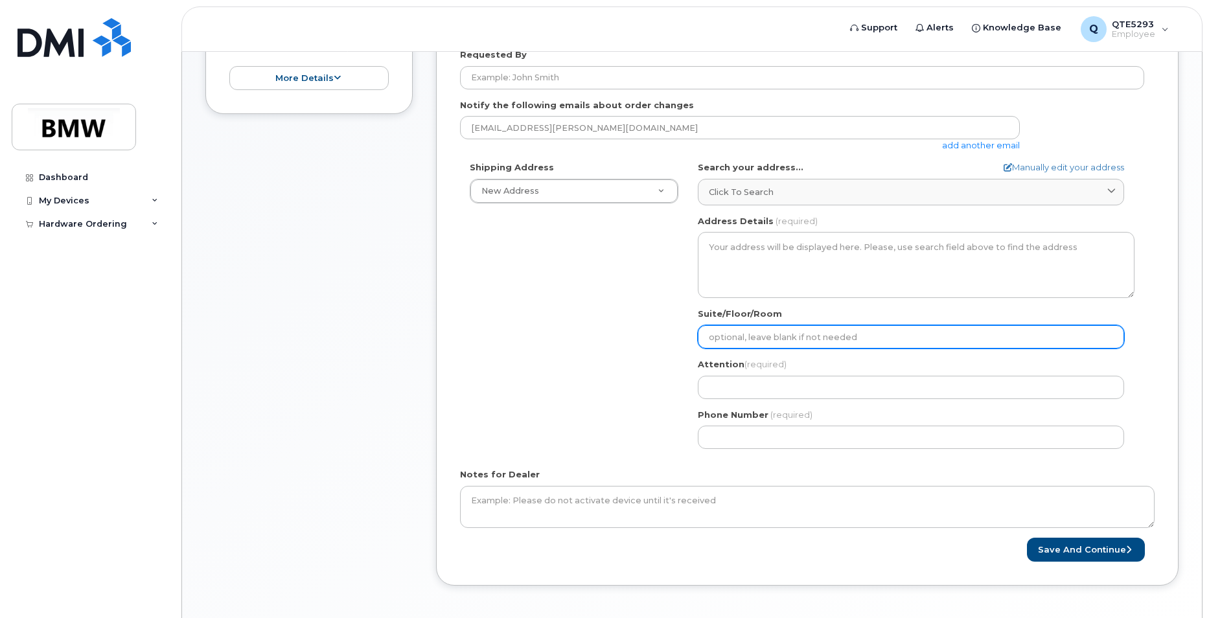
click at [936, 332] on input "Suite/Floor/Room" at bounding box center [911, 336] width 426 height 23
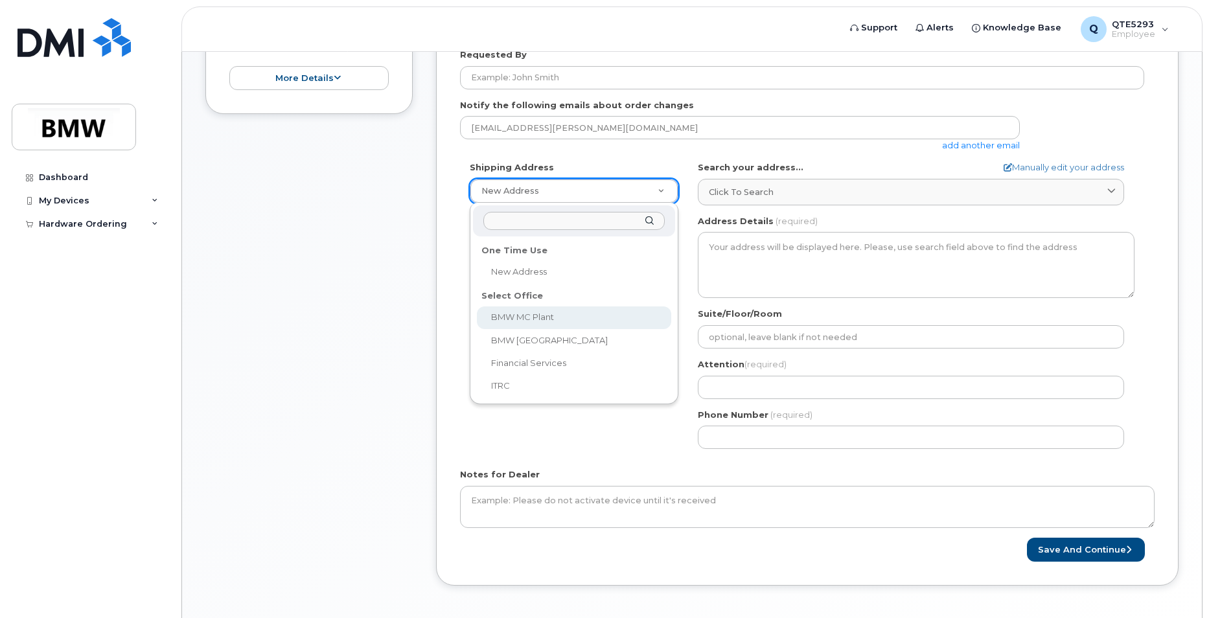
select select
type textarea "[STREET_ADDRESS] Greer [US_STATE] 29651-6731"
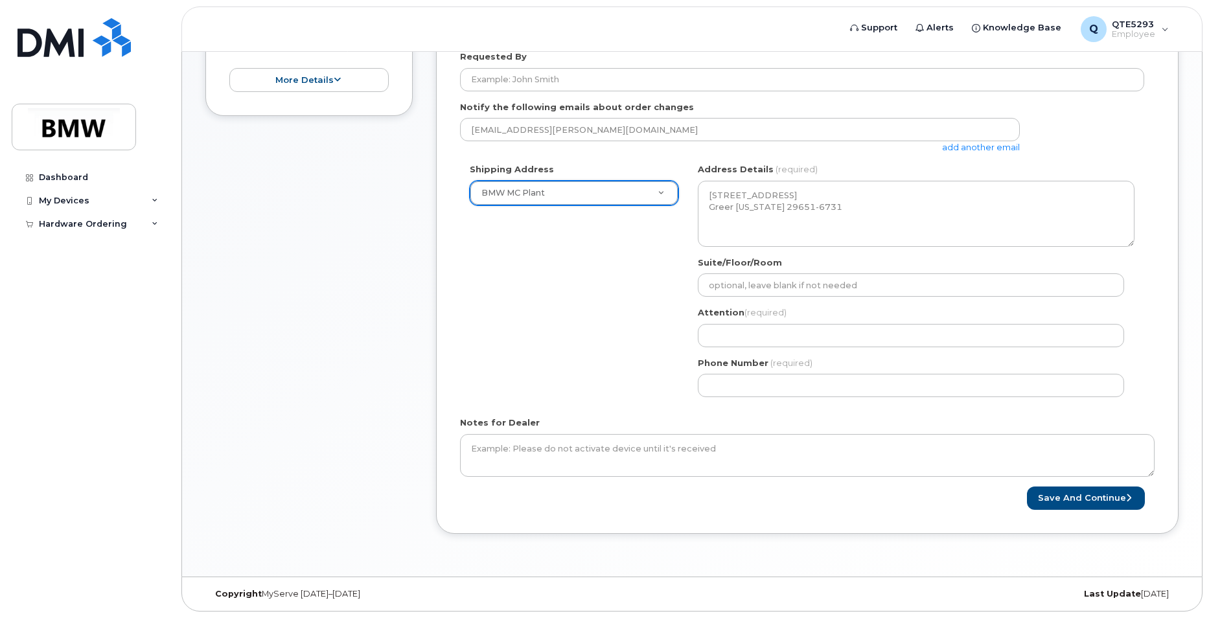
scroll to position [387, 0]
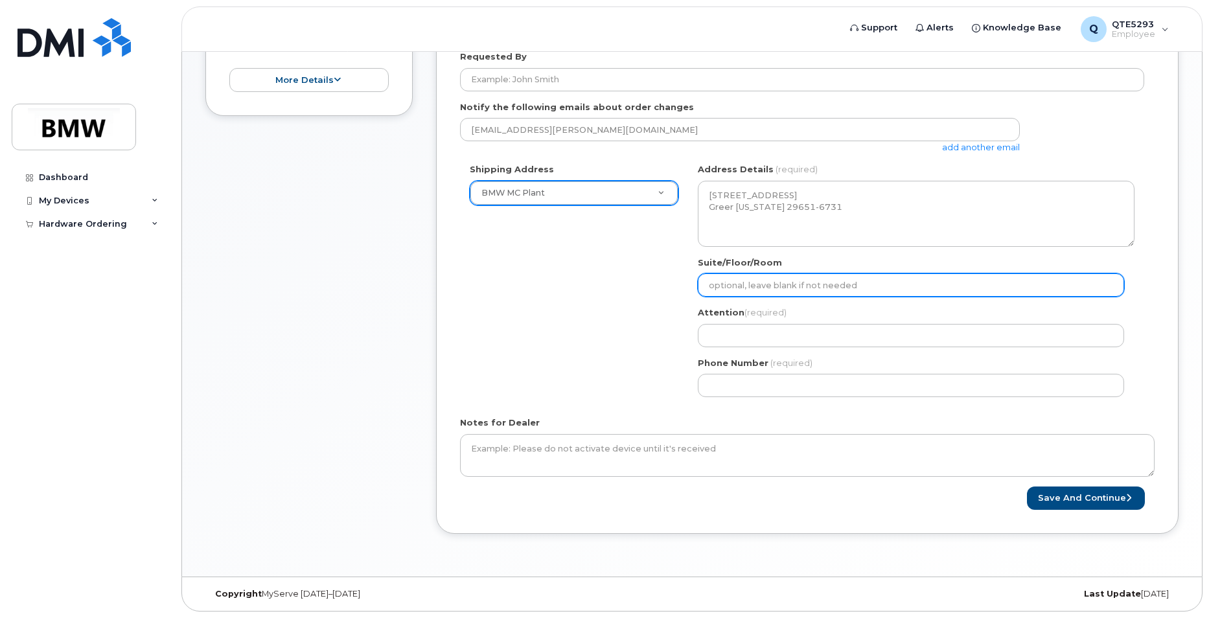
click at [801, 286] on input "Suite/Floor/Room" at bounding box center [911, 284] width 426 height 23
type input "Hall 52; Matienence office"
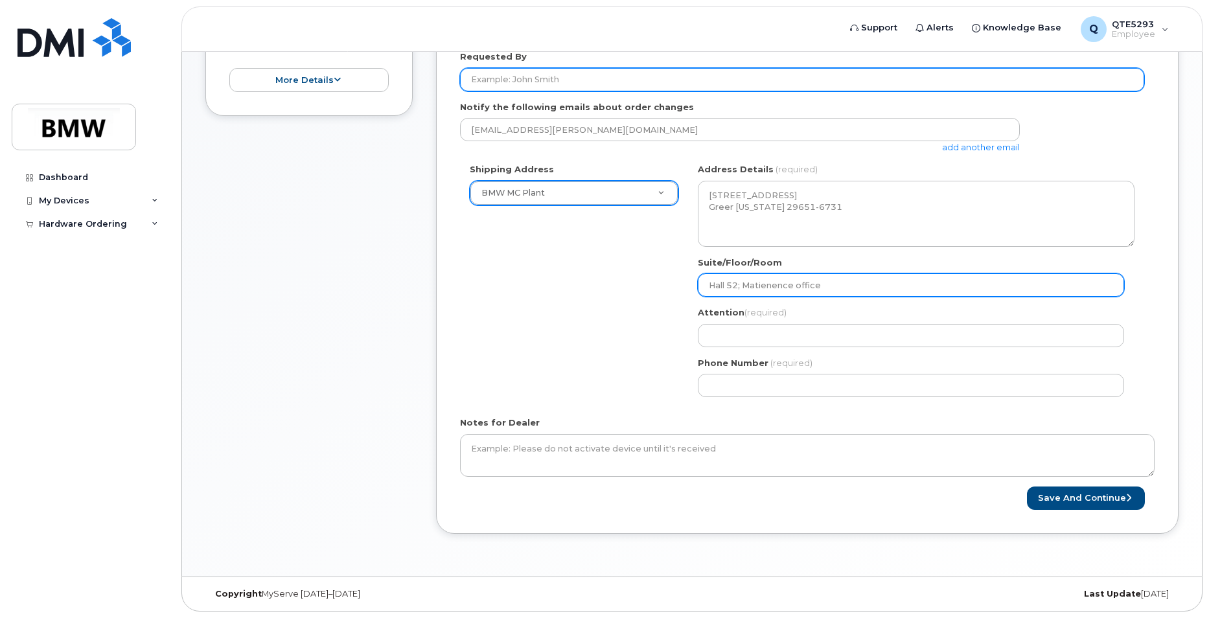
type input "[PERSON_NAME]"
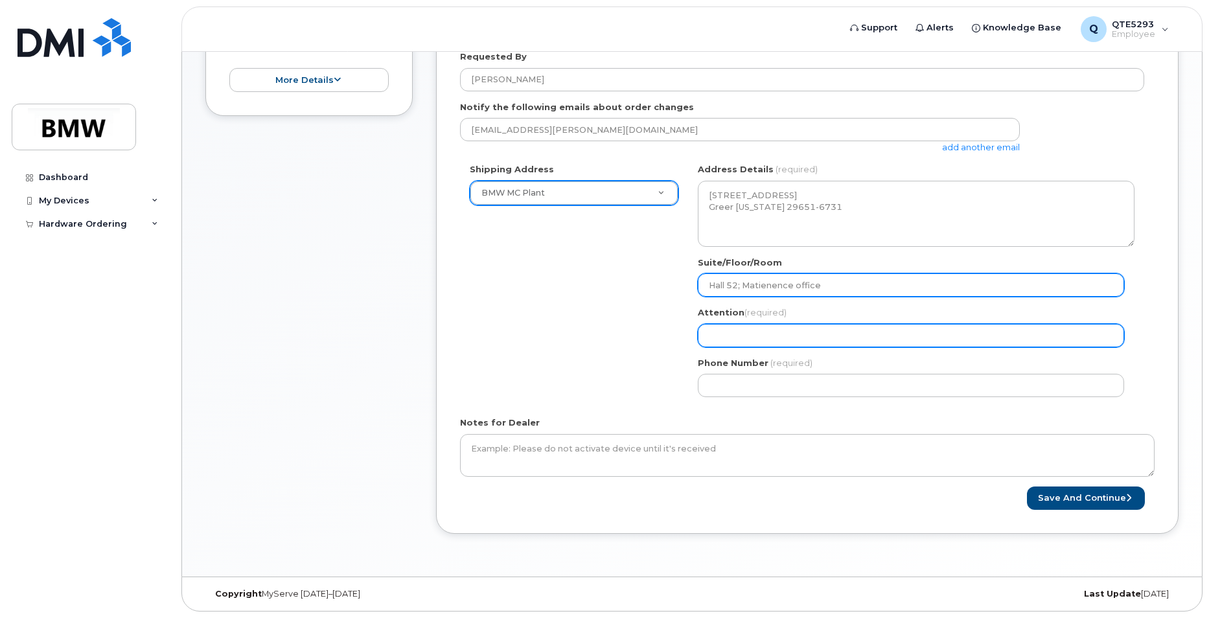
type input "Joe Collins"
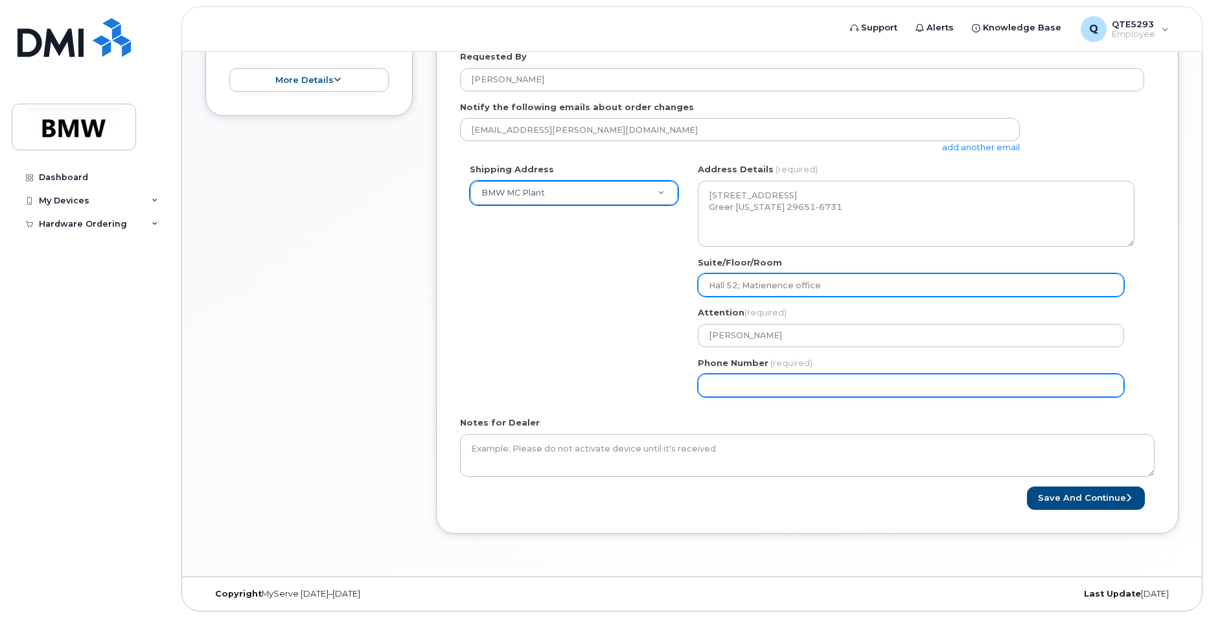
type input "8644179678"
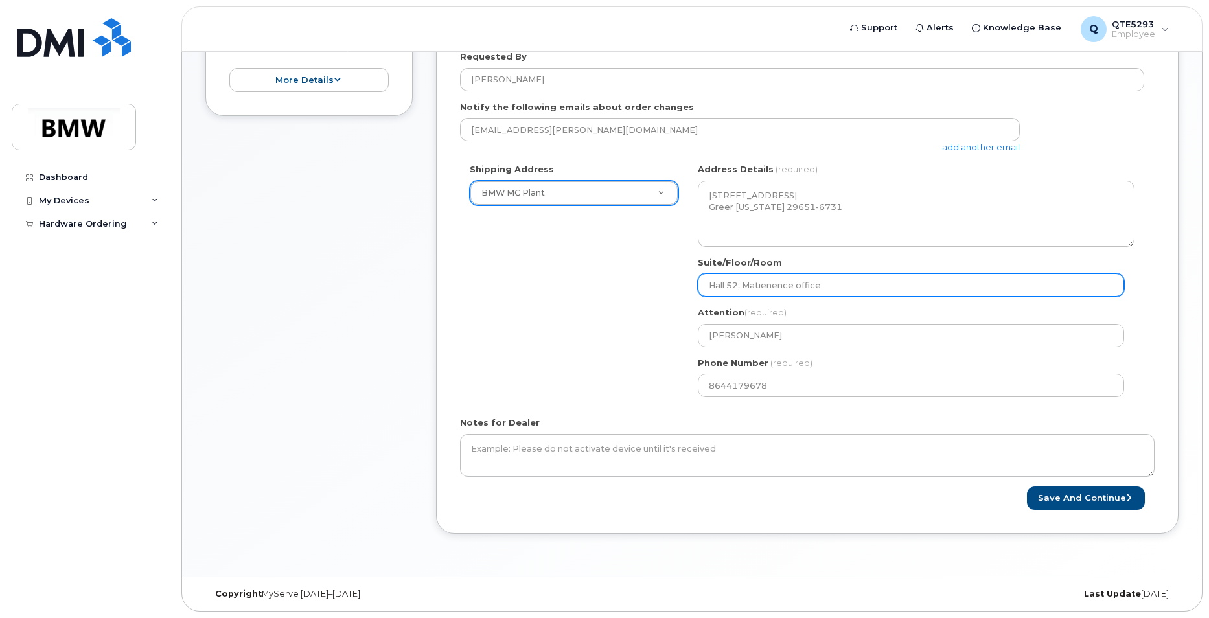
select select
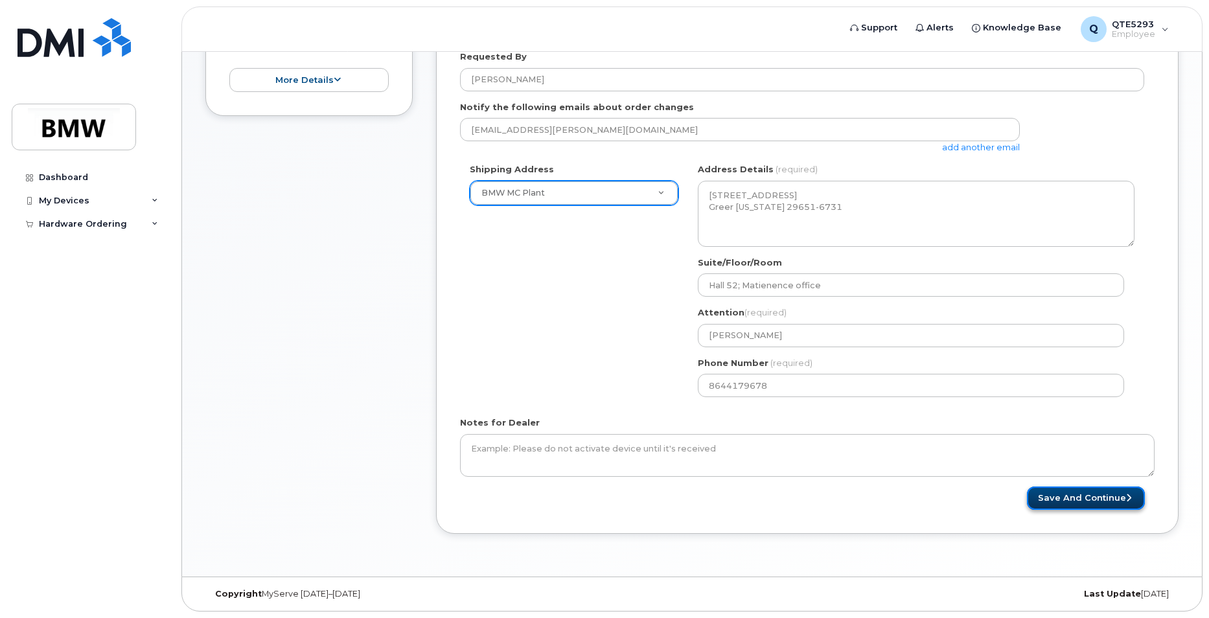
click at [1057, 500] on button "Save and Continue" at bounding box center [1086, 499] width 118 height 24
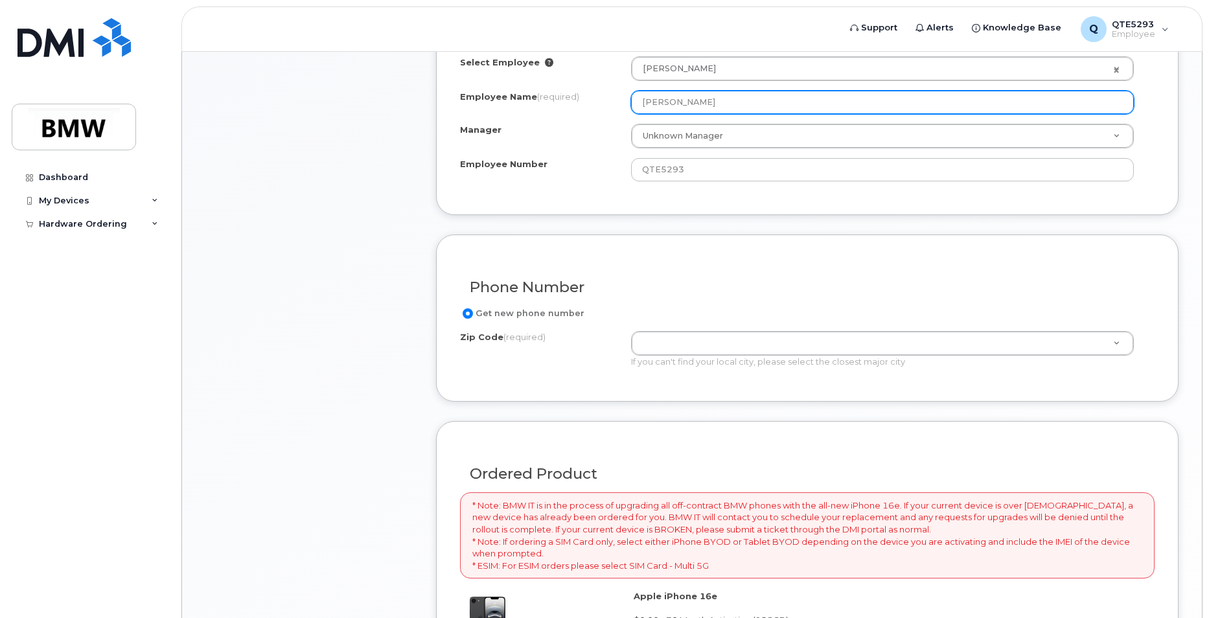
scroll to position [583, 0]
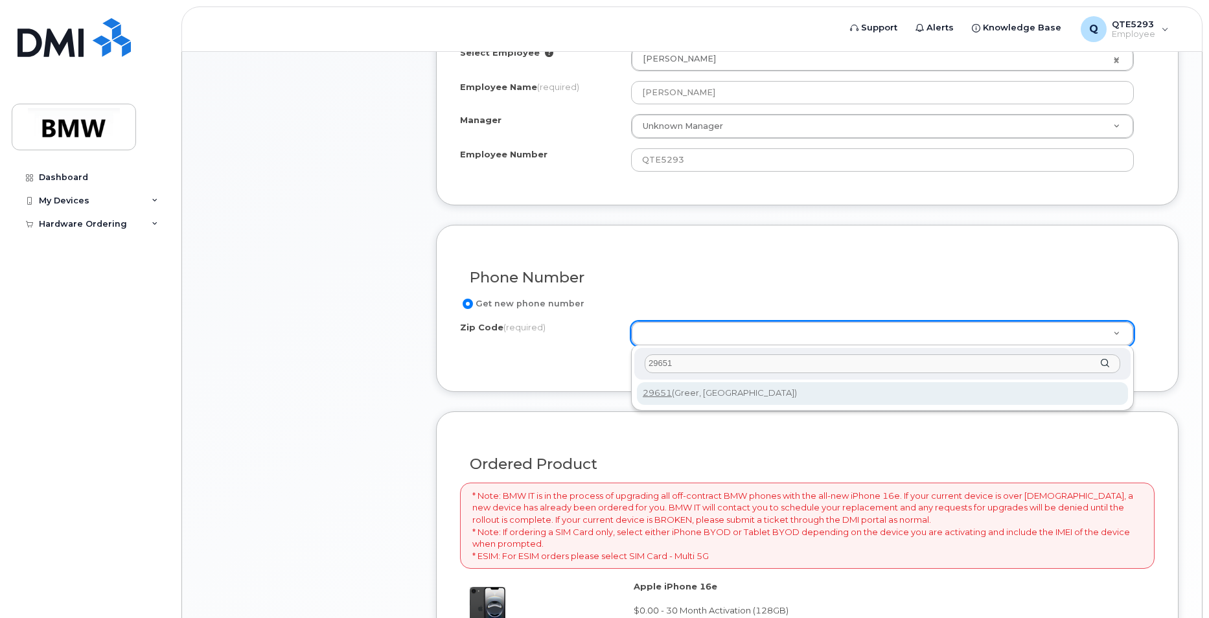
type input "29651"
type input "29651 (Greer, SC)"
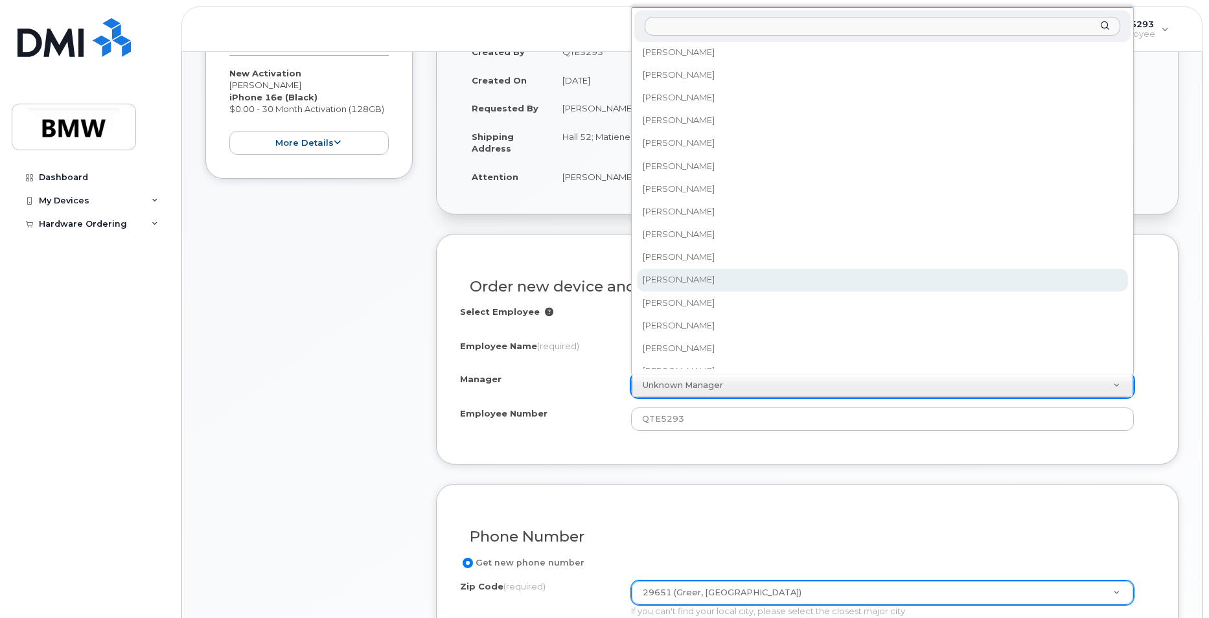
scroll to position [7892, 0]
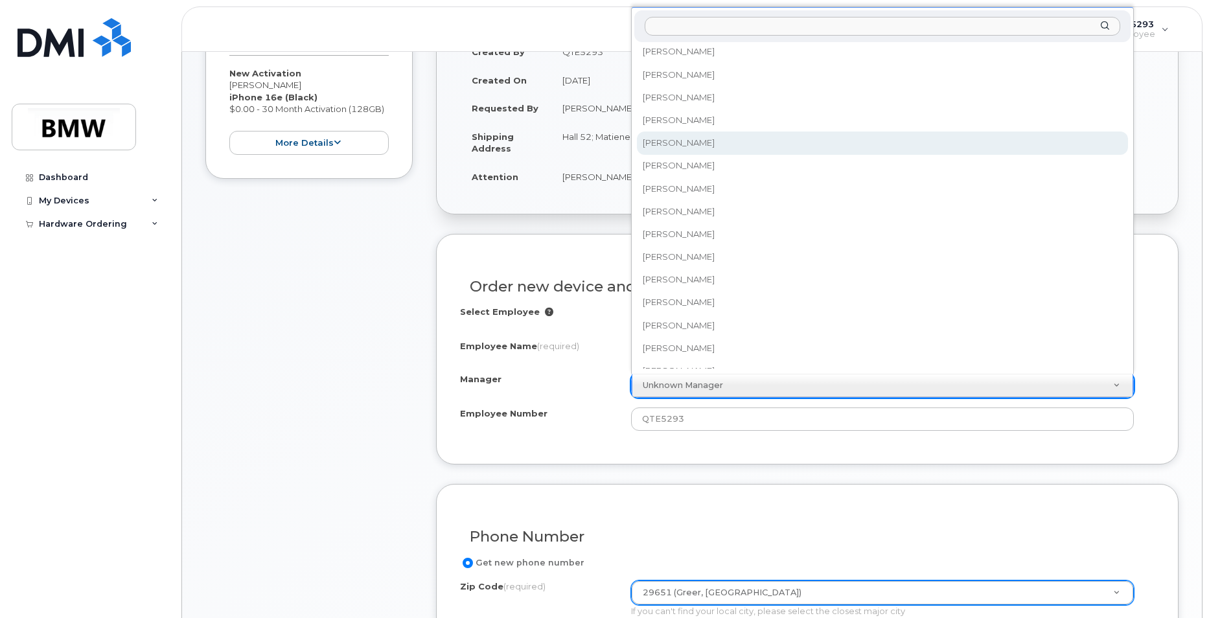
select select "1899702"
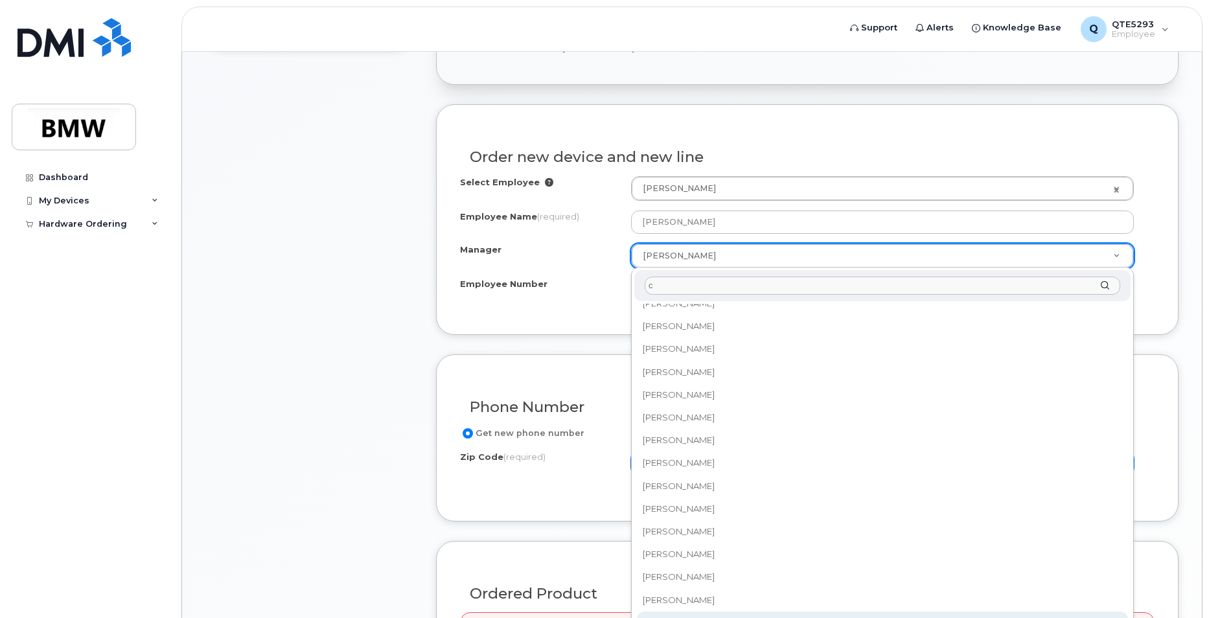
scroll to position [0, 0]
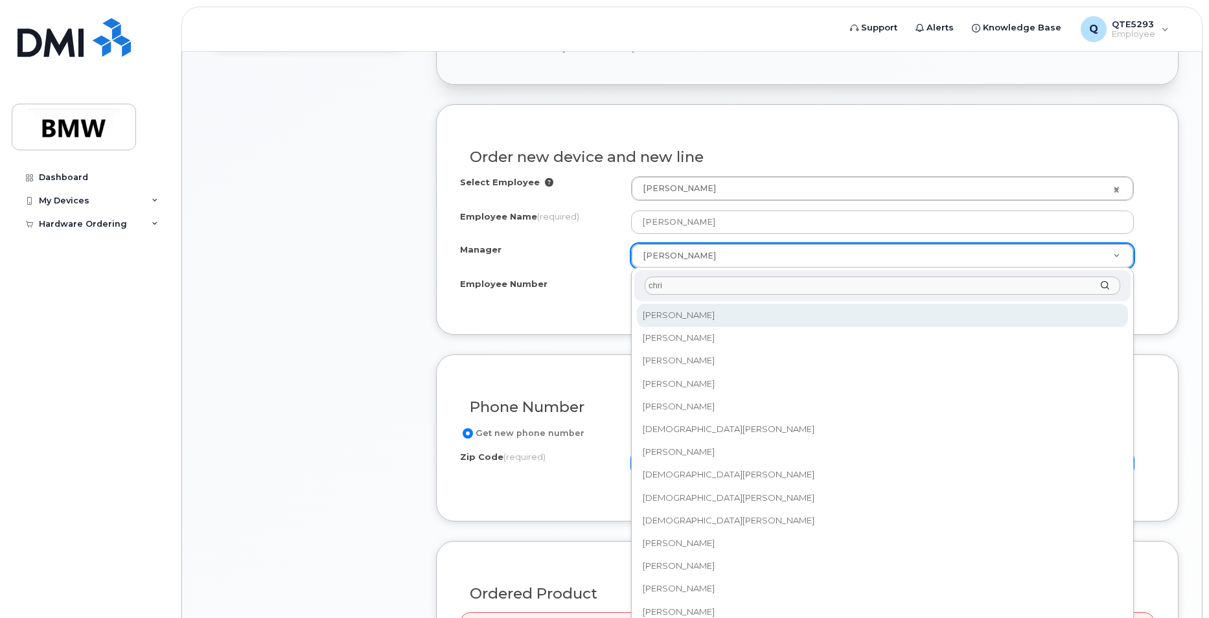
type input "chris"
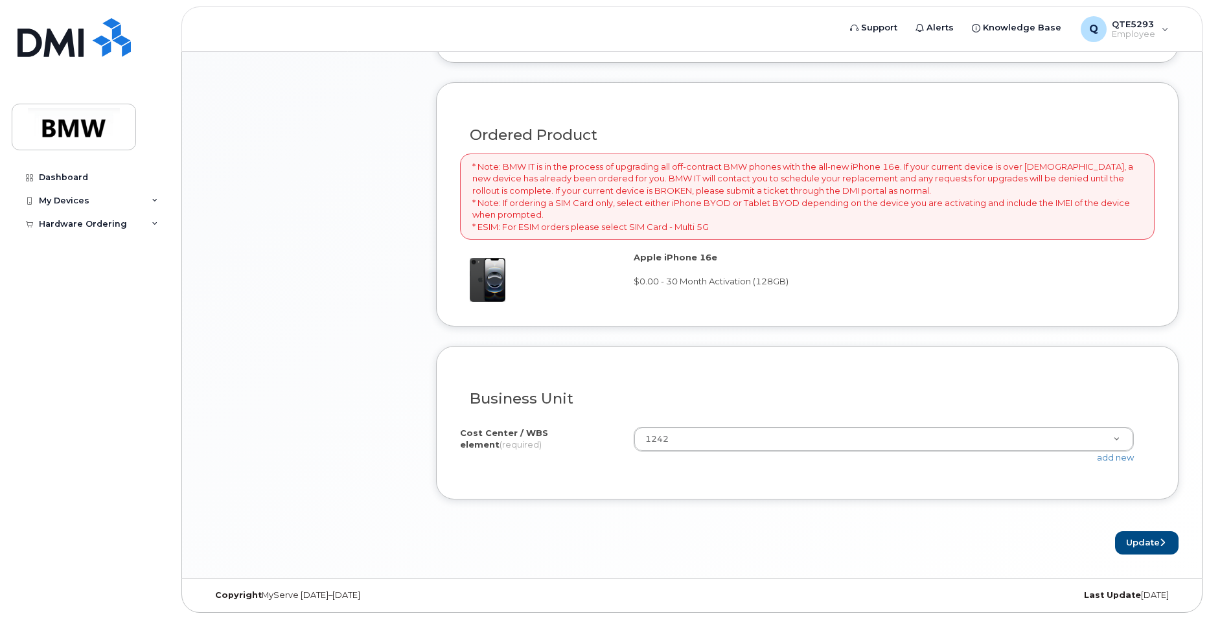
scroll to position [914, 0]
click at [1166, 538] on button "Update" at bounding box center [1146, 542] width 63 height 24
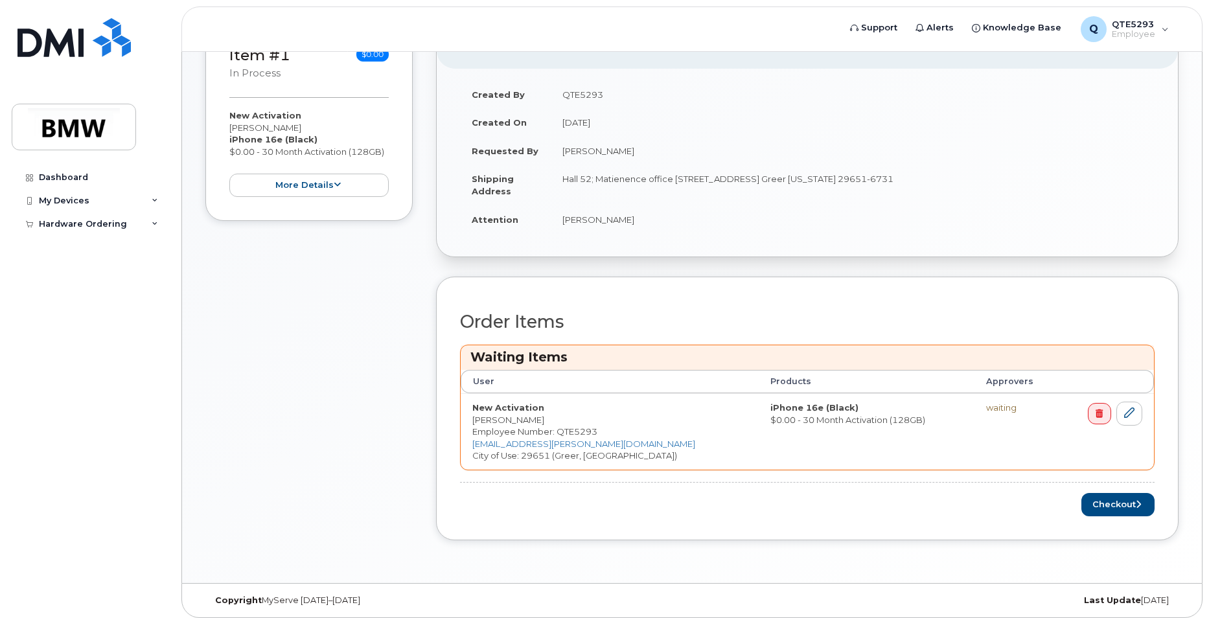
scroll to position [343, 0]
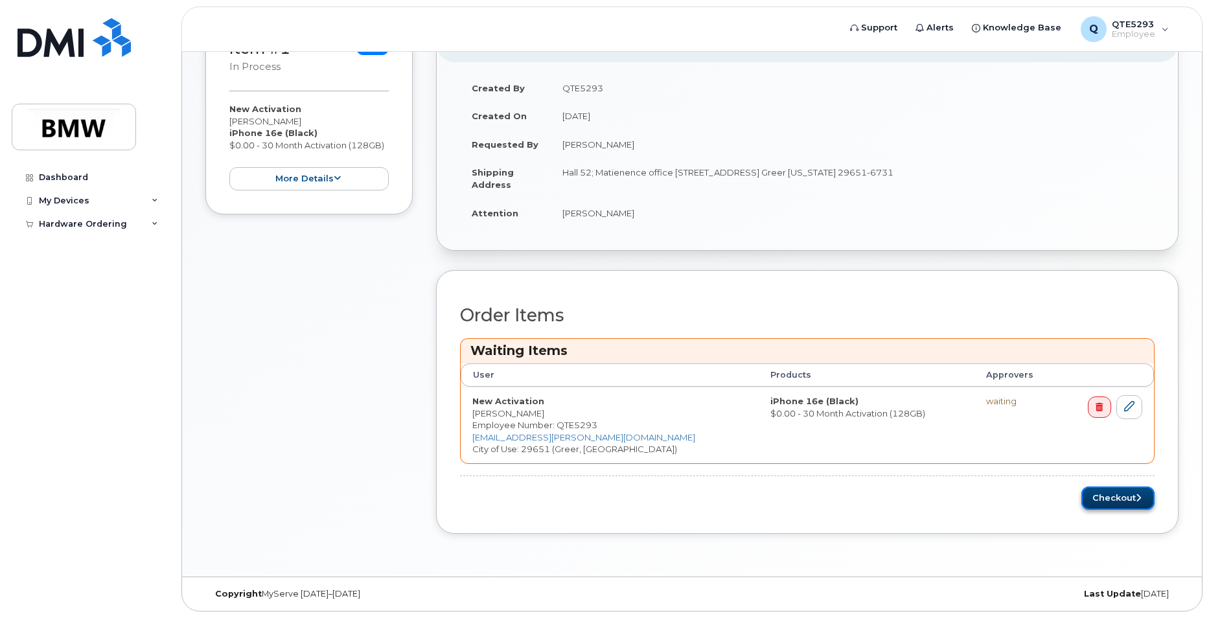
click at [1100, 493] on button "Checkout" at bounding box center [1117, 499] width 73 height 24
